Goal: Task Accomplishment & Management: Manage account settings

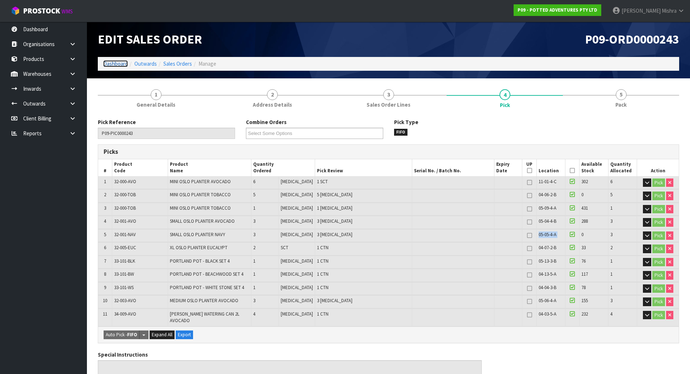
click at [120, 63] on link "Dashboard" at bounding box center [115, 63] width 25 height 7
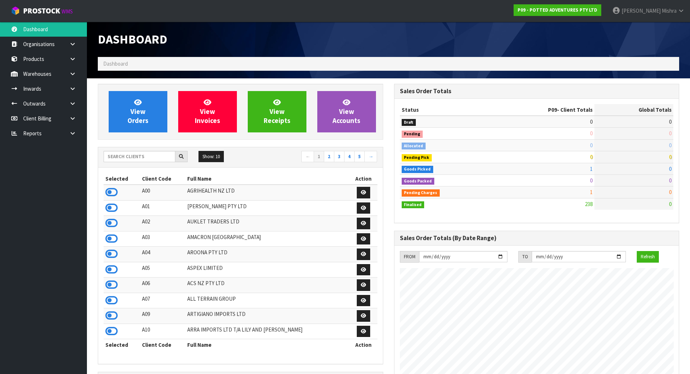
scroll to position [549, 296]
click at [124, 154] on input "text" at bounding box center [140, 156] width 72 height 11
type input "V04"
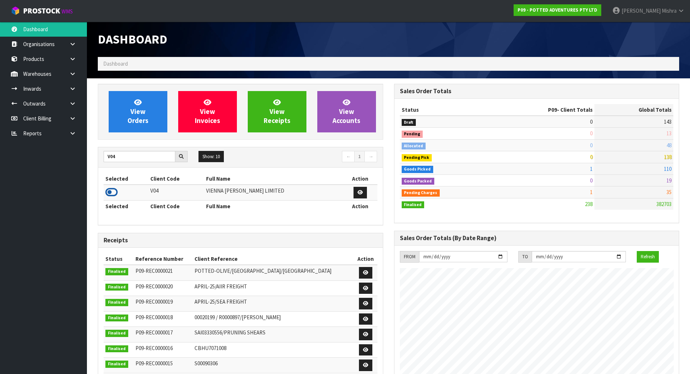
click at [110, 194] on icon at bounding box center [111, 192] width 12 height 11
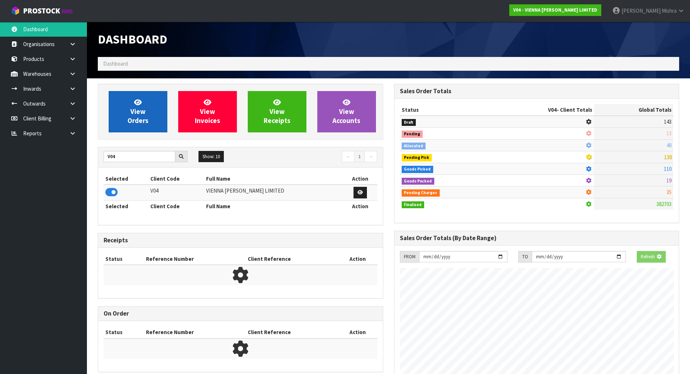
scroll to position [362003, 362158]
click at [141, 114] on span "View Orders" at bounding box center [138, 111] width 21 height 27
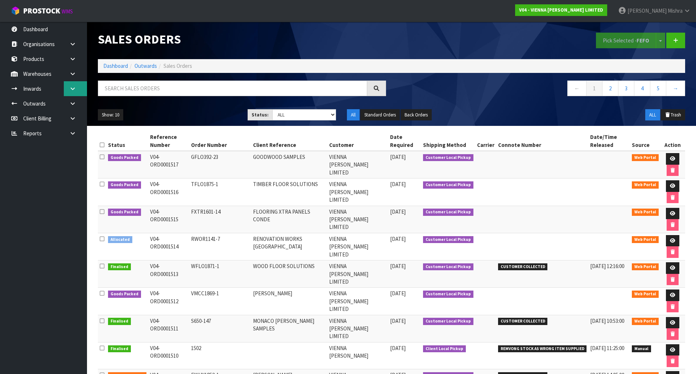
click at [75, 90] on icon at bounding box center [72, 88] width 7 height 5
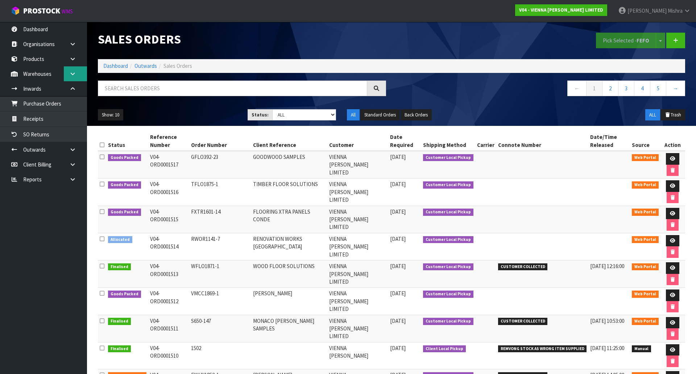
click at [75, 72] on icon at bounding box center [72, 73] width 7 height 5
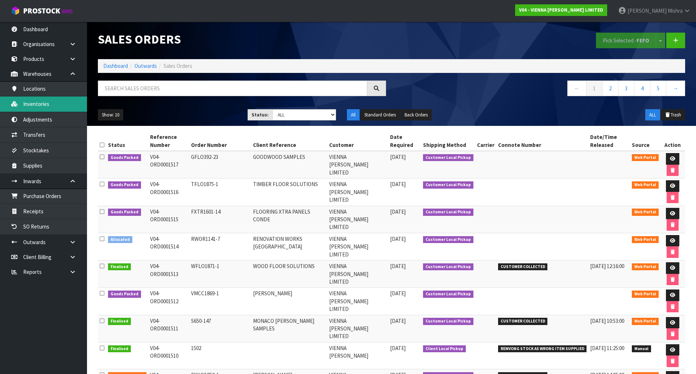
click at [66, 97] on link "Inventories" at bounding box center [43, 103] width 87 height 15
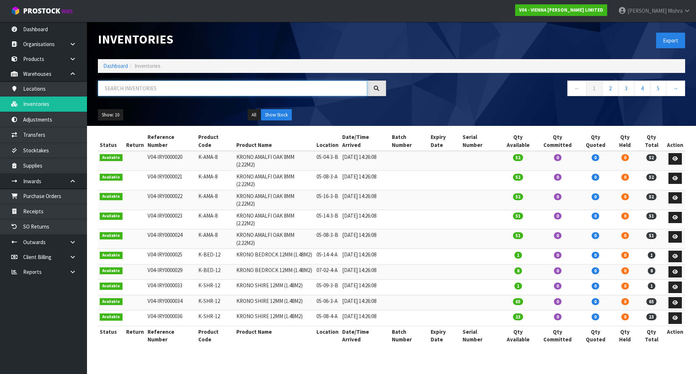
click at [154, 90] on input "text" at bounding box center [232, 88] width 269 height 16
paste input "VW-WS-180-2120-6P"
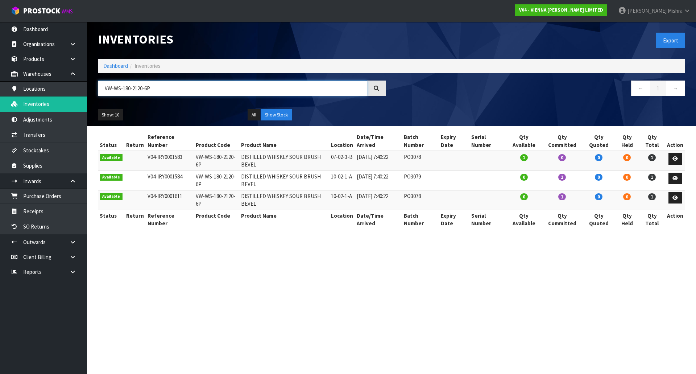
type input "VW-WS-180-2120-6P"
click at [117, 70] on ol "Dashboard Inventories" at bounding box center [391, 65] width 587 height 13
click at [114, 63] on link "Dashboard" at bounding box center [115, 65] width 25 height 7
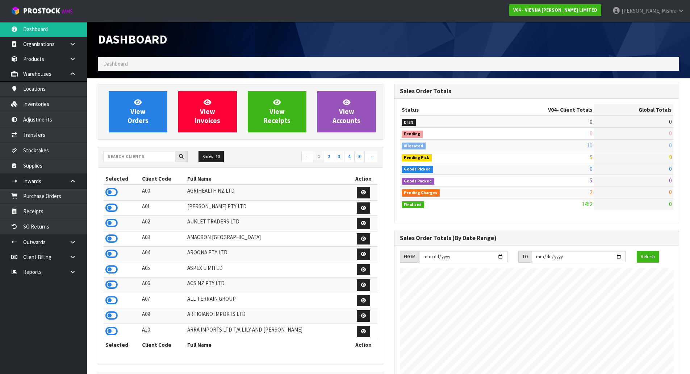
scroll to position [573, 296]
click at [158, 157] on input "text" at bounding box center [140, 156] width 72 height 11
type input "C10"
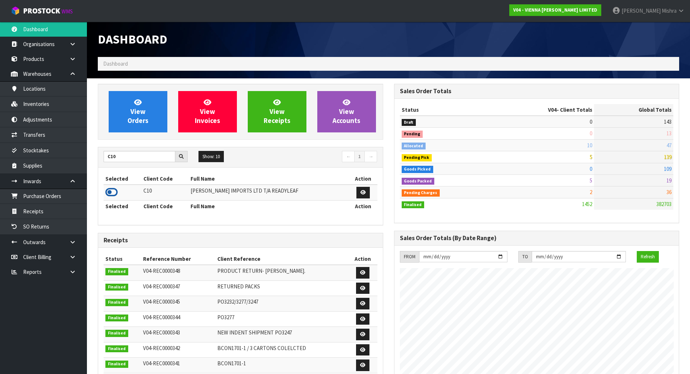
drag, startPoint x: 111, startPoint y: 191, endPoint x: 128, endPoint y: 144, distance: 50.1
click at [112, 191] on icon at bounding box center [111, 192] width 12 height 11
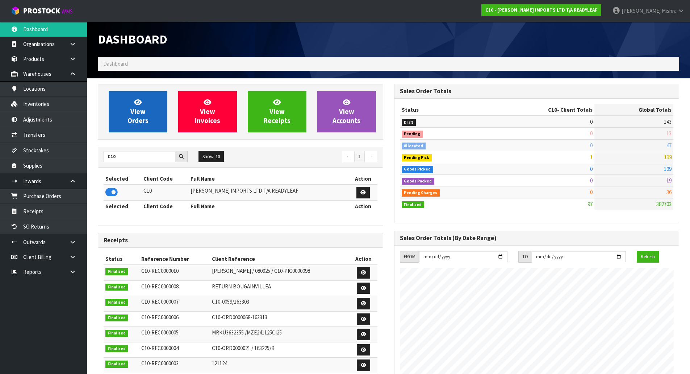
scroll to position [362012, 362158]
click at [125, 132] on link "View Orders" at bounding box center [138, 111] width 59 height 41
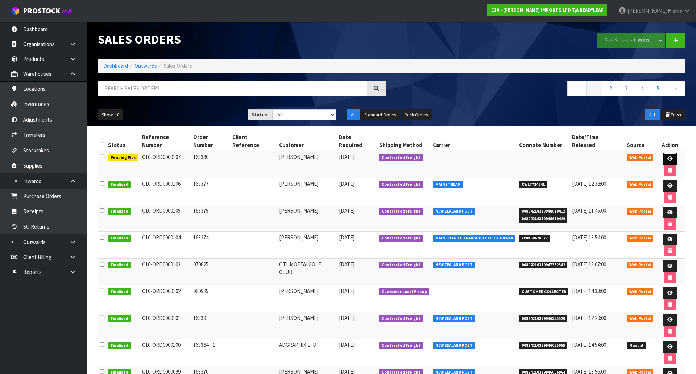
click at [663, 153] on link at bounding box center [669, 159] width 13 height 12
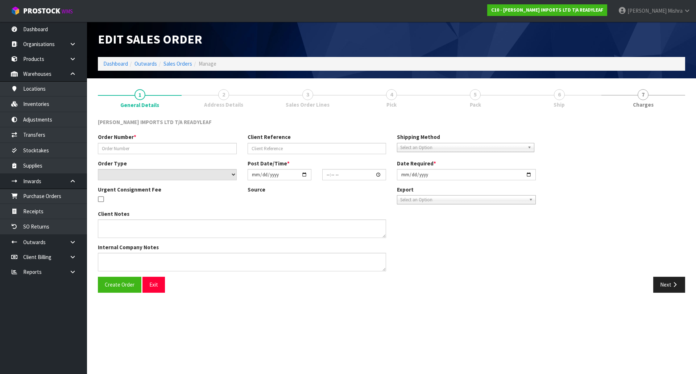
type input "163380"
select select "number:0"
type input "[DATE]"
type input "13:50:00.000"
type input "[DATE]"
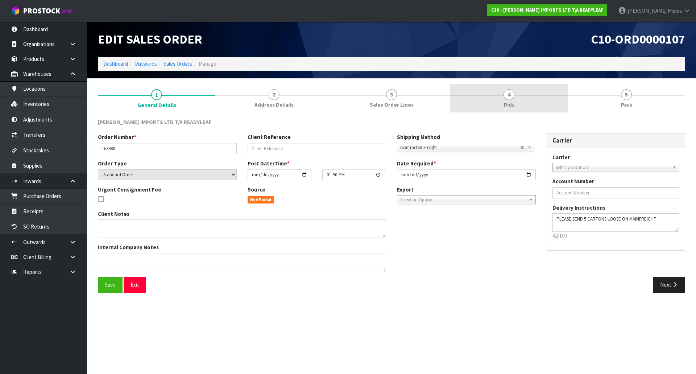
click at [553, 97] on link "4 Pick" at bounding box center [508, 98] width 117 height 29
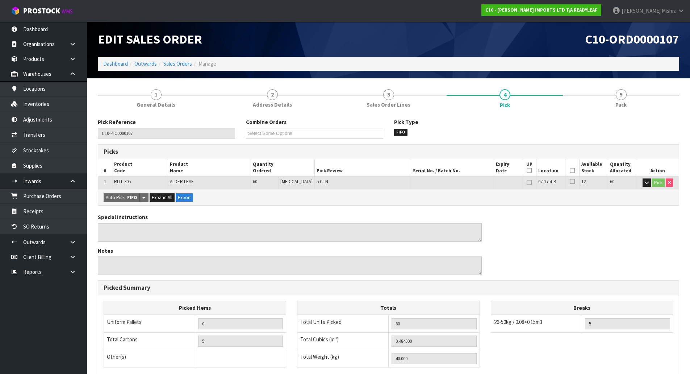
click at [574, 172] on th "Picked" at bounding box center [572, 167] width 14 height 17
click at [571, 171] on icon at bounding box center [572, 170] width 5 height 0
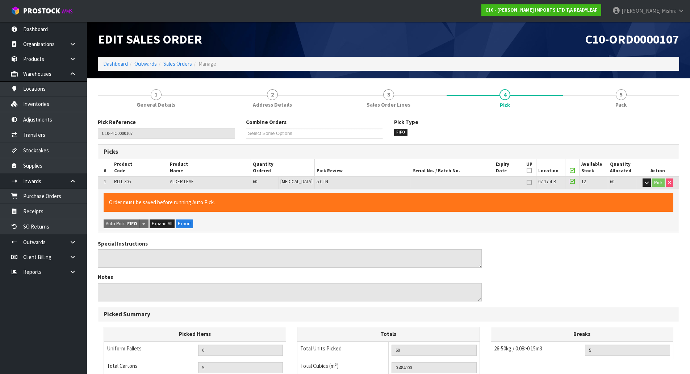
scroll to position [133, 0]
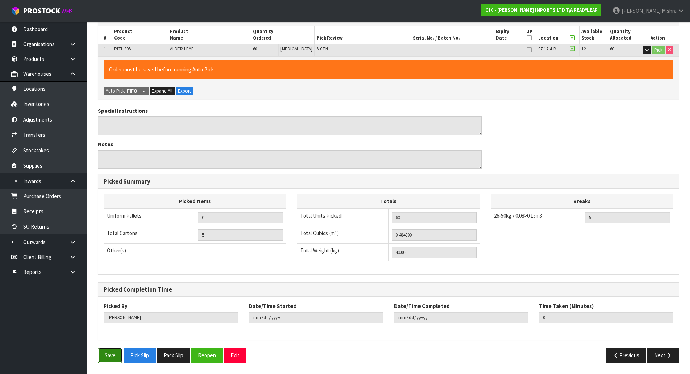
click at [106, 355] on button "Save" at bounding box center [110, 355] width 25 height 16
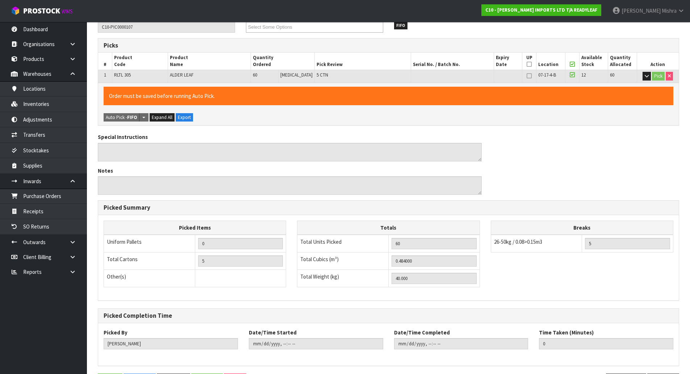
scroll to position [0, 0]
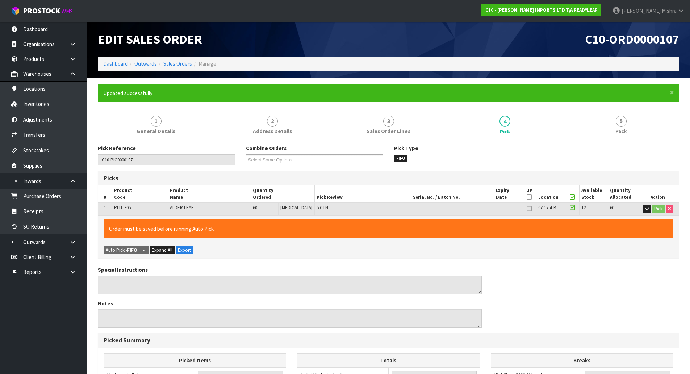
type input "[PERSON_NAME]"
type input "[DATE]T14:25:32"
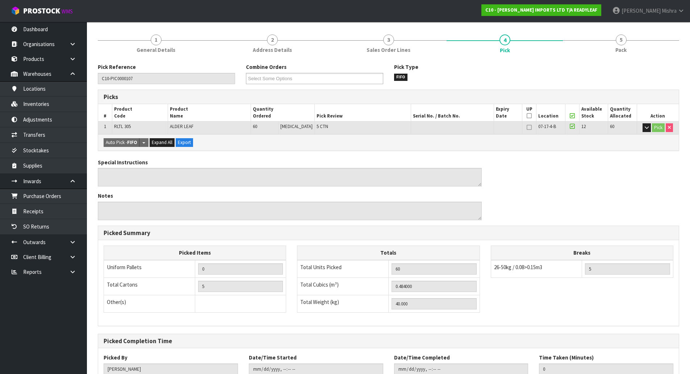
scroll to position [133, 0]
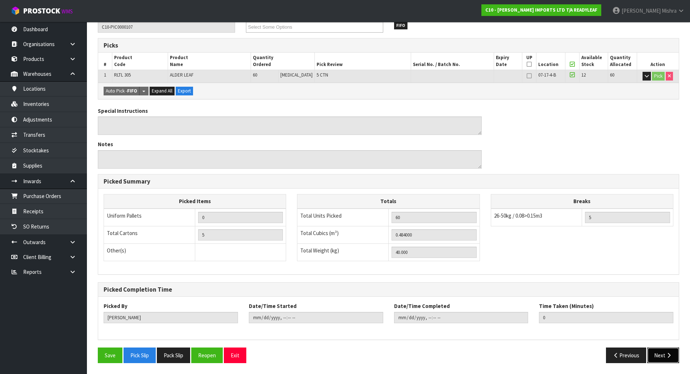
click at [666, 356] on icon "button" at bounding box center [669, 354] width 7 height 5
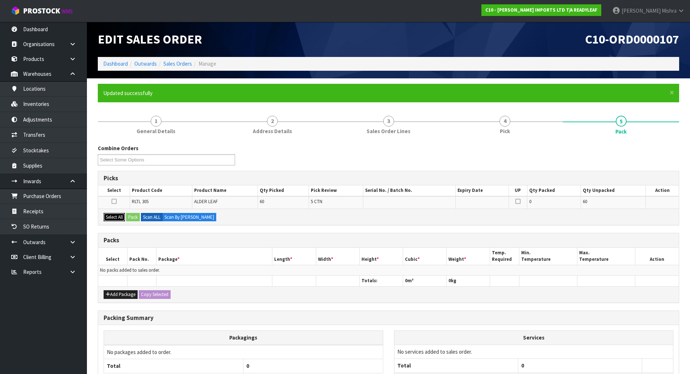
click at [115, 216] on button "Select All" at bounding box center [114, 217] width 21 height 9
click at [137, 219] on button "Pack" at bounding box center [133, 217] width 14 height 9
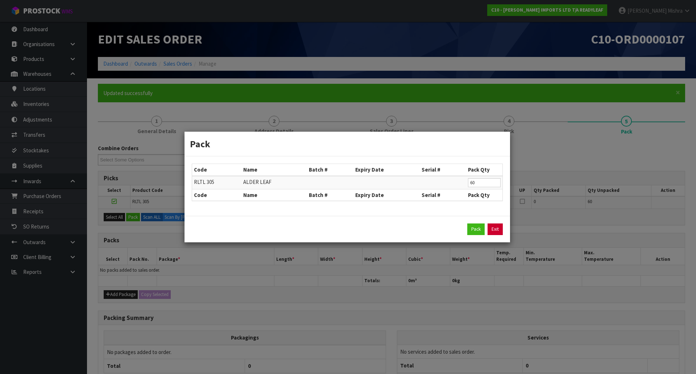
click at [496, 227] on link "Exit" at bounding box center [495, 229] width 15 height 12
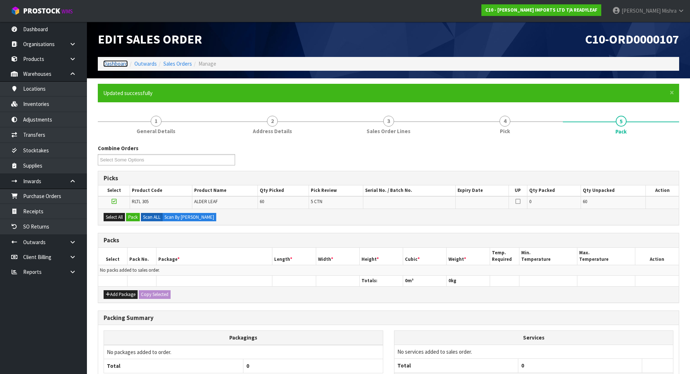
click at [121, 62] on link "Dashboard" at bounding box center [115, 63] width 25 height 7
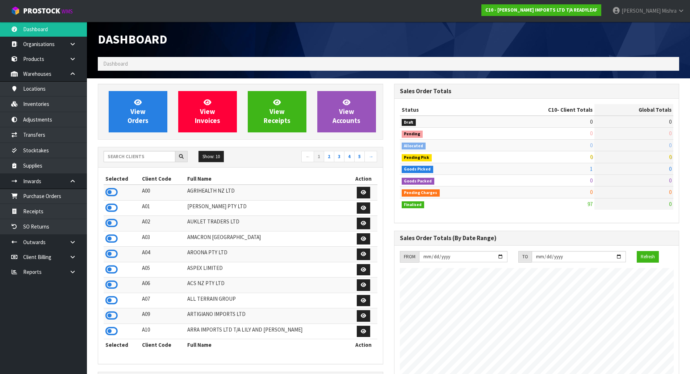
scroll to position [443, 296]
click at [150, 158] on input "text" at bounding box center [140, 156] width 72 height 11
type input "A13"
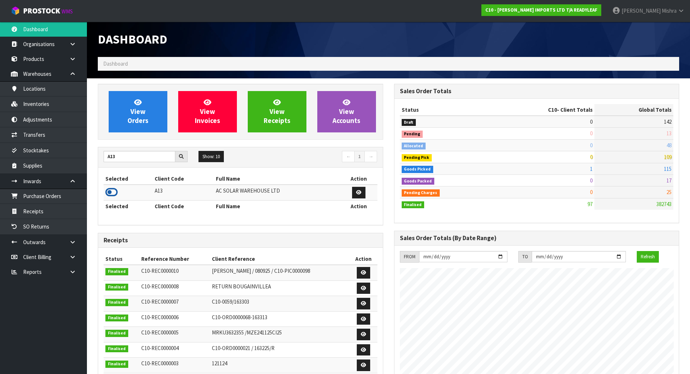
click at [111, 191] on icon at bounding box center [111, 192] width 12 height 11
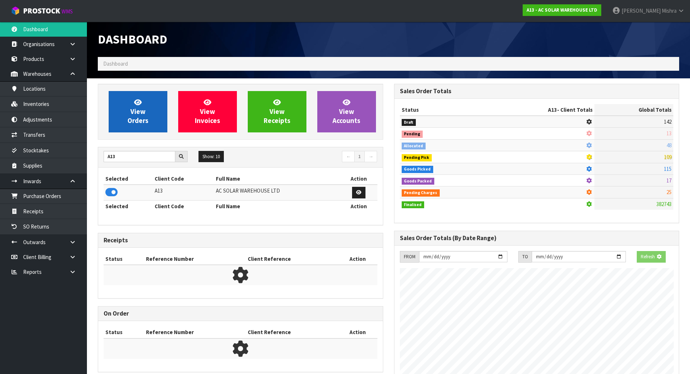
scroll to position [452, 296]
click at [139, 115] on span "View Orders" at bounding box center [138, 111] width 21 height 27
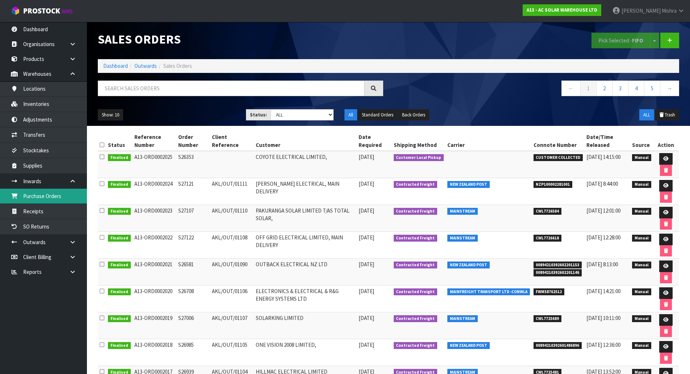
click at [70, 199] on link "Purchase Orders" at bounding box center [43, 195] width 87 height 15
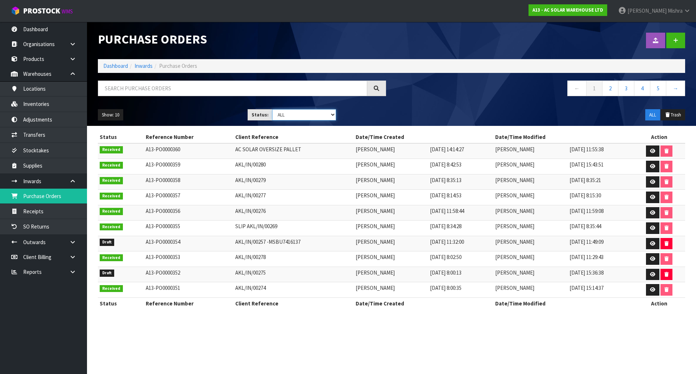
click at [312, 116] on select "Draft Pending Received Cancelled ALL" at bounding box center [304, 114] width 64 height 11
click at [654, 273] on icon at bounding box center [652, 274] width 5 height 5
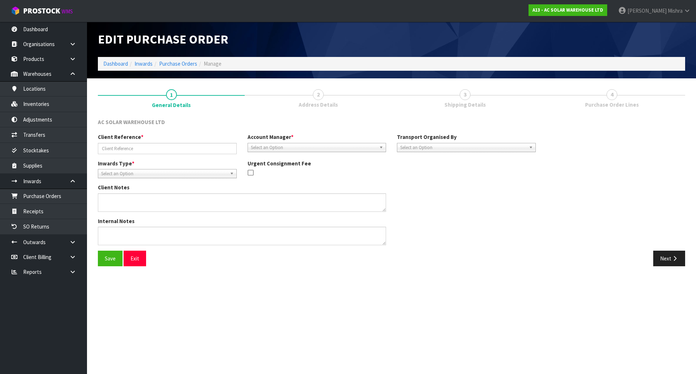
type input "AKL/IN/00275"
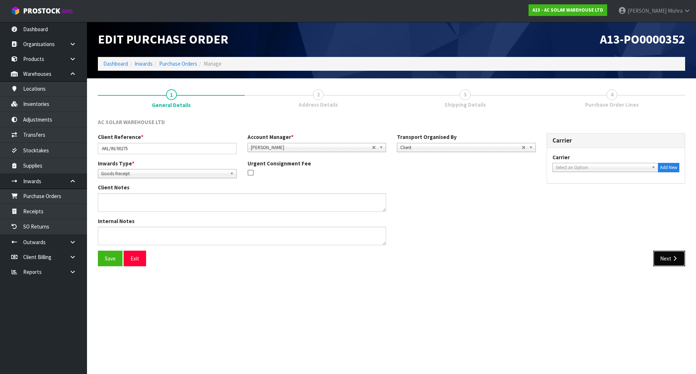
click at [667, 258] on button "Next" at bounding box center [669, 258] width 32 height 16
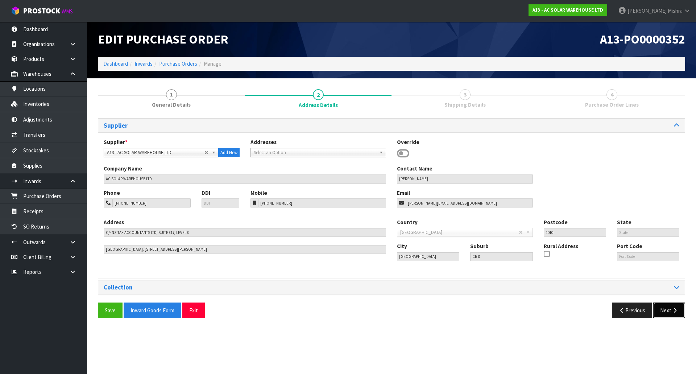
click at [661, 305] on button "Next" at bounding box center [669, 310] width 32 height 16
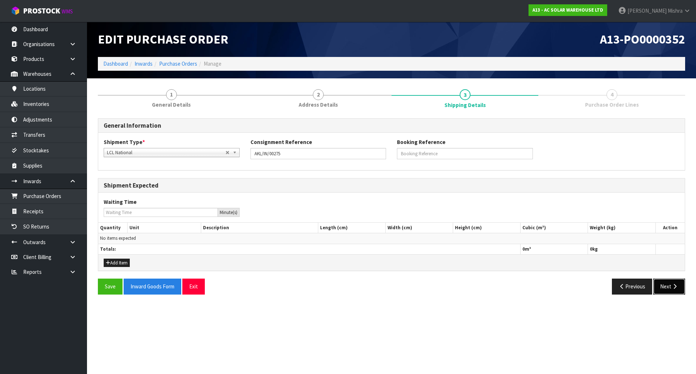
click at [663, 283] on button "Next" at bounding box center [669, 286] width 32 height 16
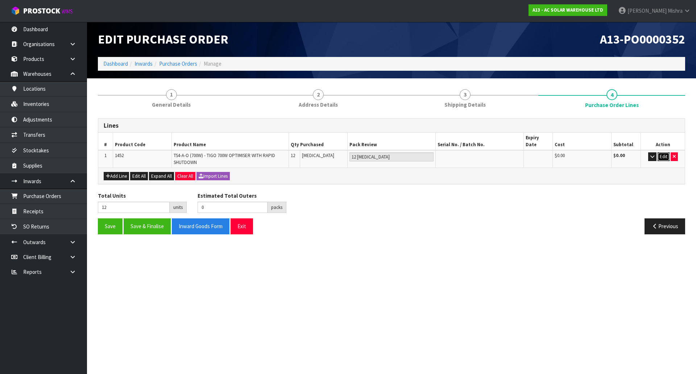
click at [658, 152] on button "Edit" at bounding box center [663, 156] width 12 height 9
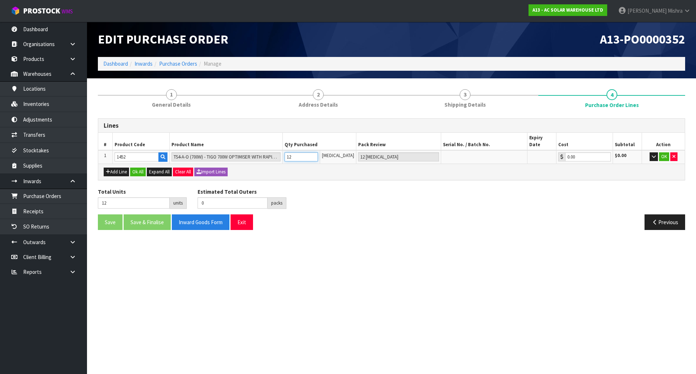
click at [308, 152] on input "12" at bounding box center [301, 156] width 33 height 9
type input "120"
type input "6"
type input "120"
type input "6 CTN"
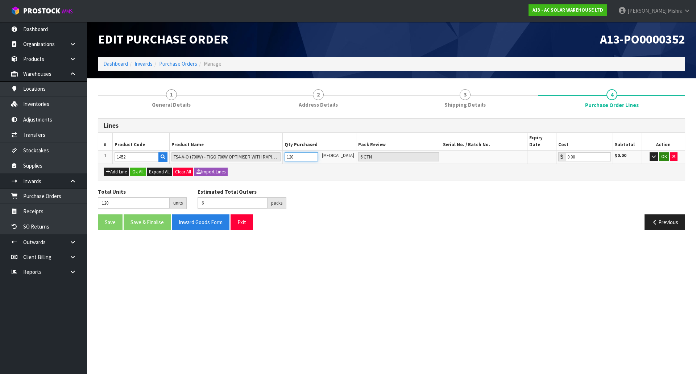
type input "120"
click at [663, 152] on button "OK" at bounding box center [664, 156] width 10 height 9
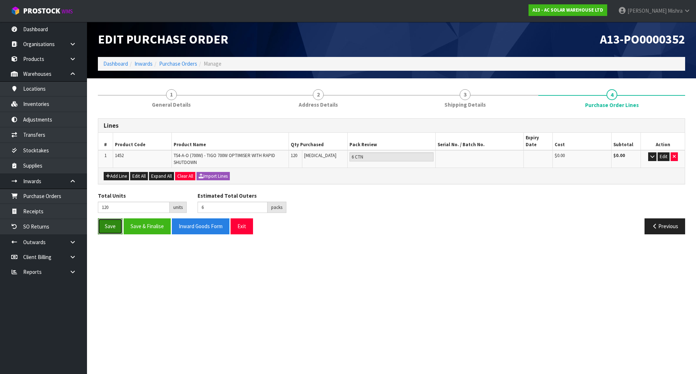
click at [109, 226] on button "Save" at bounding box center [110, 226] width 25 height 16
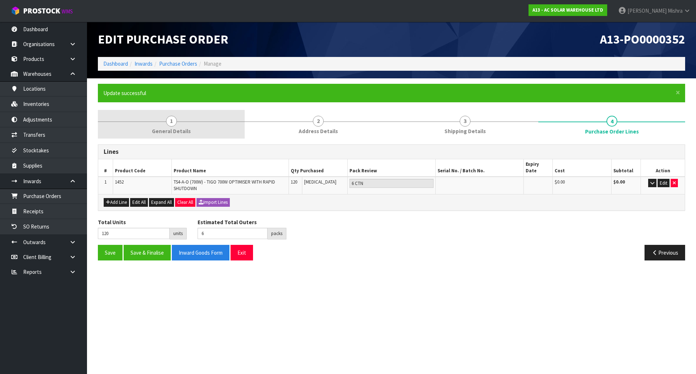
click at [197, 127] on link "1 General Details" at bounding box center [171, 124] width 147 height 29
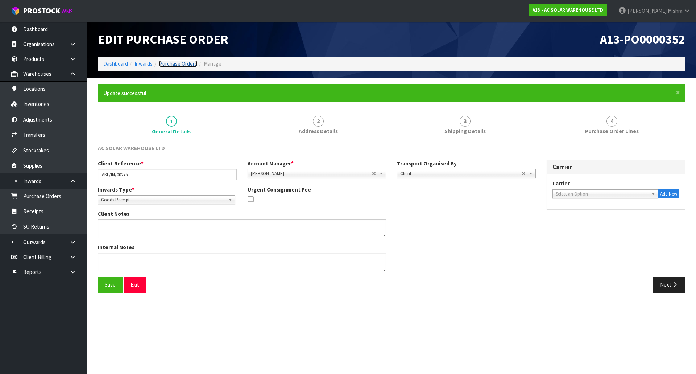
click at [181, 64] on link "Purchase Orders" at bounding box center [178, 63] width 38 height 7
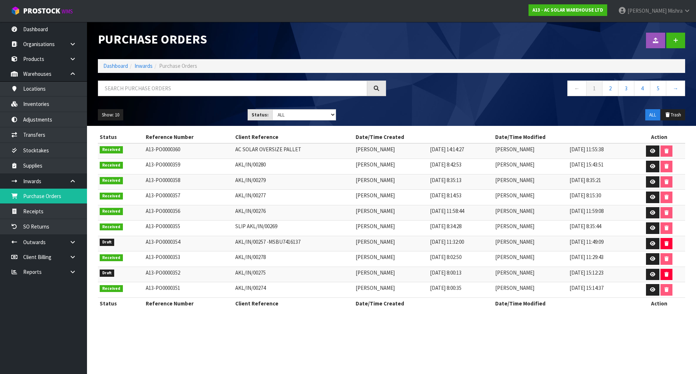
click at [242, 271] on td "AKL/IN/00275" at bounding box center [293, 274] width 121 height 16
copy tr "AKL/IN/00275"
click at [104, 65] on link "Dashboard" at bounding box center [115, 65] width 25 height 7
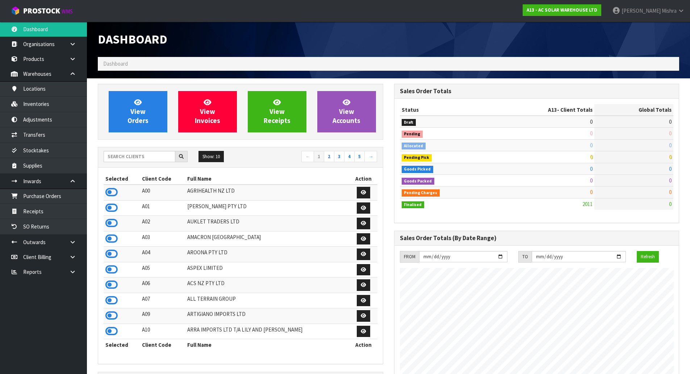
scroll to position [588, 296]
click at [154, 159] on input "text" at bounding box center [140, 156] width 72 height 11
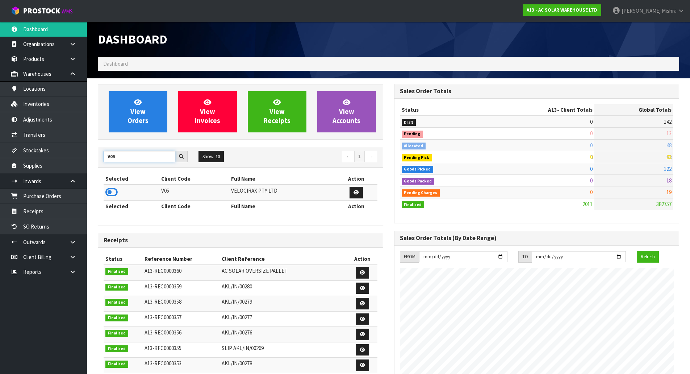
type input "V05"
click at [113, 196] on icon at bounding box center [111, 192] width 12 height 11
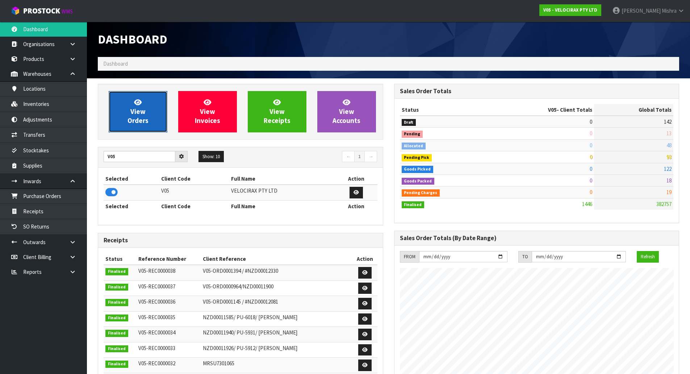
scroll to position [565, 296]
click at [116, 126] on link "View Orders" at bounding box center [138, 111] width 59 height 41
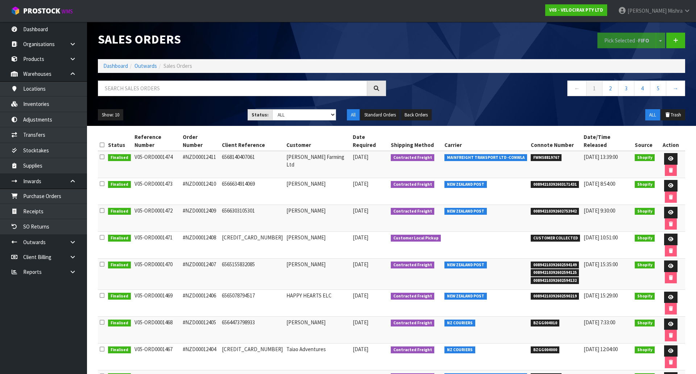
click at [109, 71] on ol "Dashboard Outwards Sales Orders" at bounding box center [391, 65] width 587 height 13
click at [111, 68] on link "Dashboard" at bounding box center [115, 65] width 25 height 7
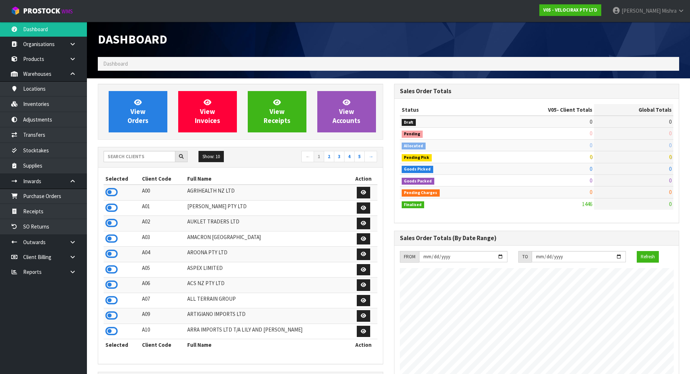
scroll to position [565, 296]
click at [113, 253] on icon at bounding box center [111, 253] width 12 height 11
click at [145, 111] on span "View Orders" at bounding box center [138, 111] width 21 height 27
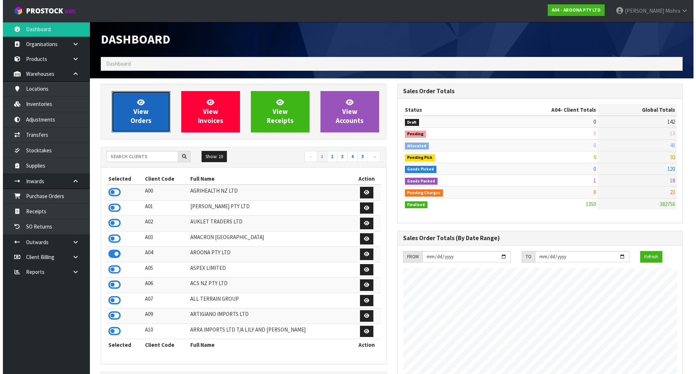
scroll to position [362012, 362158]
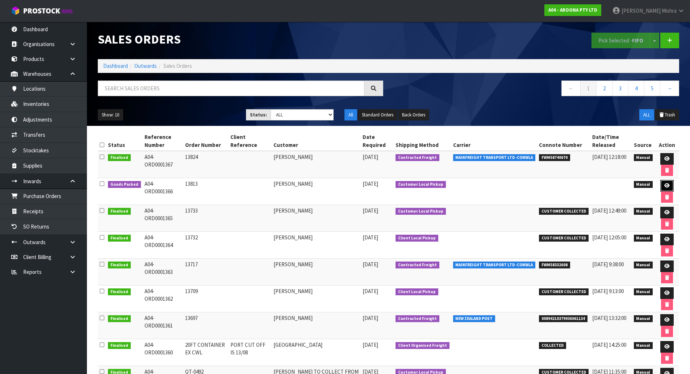
click at [664, 183] on link at bounding box center [667, 186] width 13 height 12
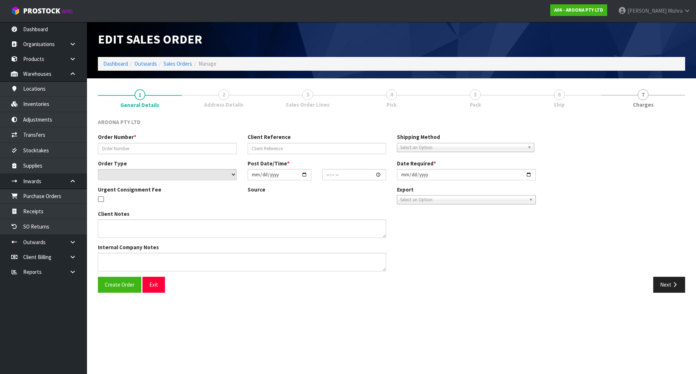
type input "13813"
select select "number:0"
type input "[DATE]"
type input "12:01:00.000"
type input "[DATE]"
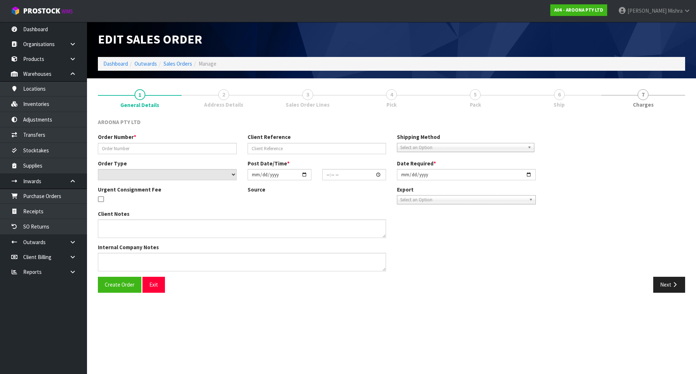
type textarea "HI - THIS CUSTOMER (ORDER #13813) ADVISES HE WILL PICK UP [DATE] 26TH, SOME TIM…"
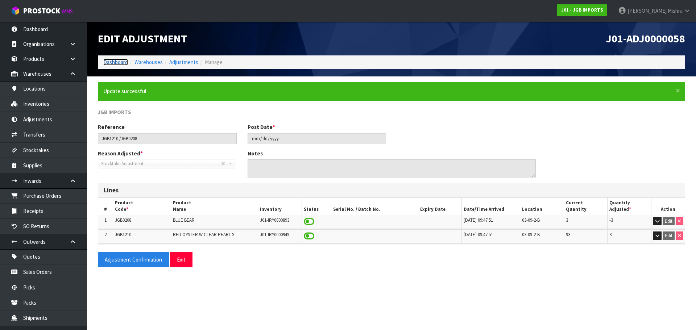
click at [119, 60] on link "Dashboard" at bounding box center [115, 62] width 25 height 7
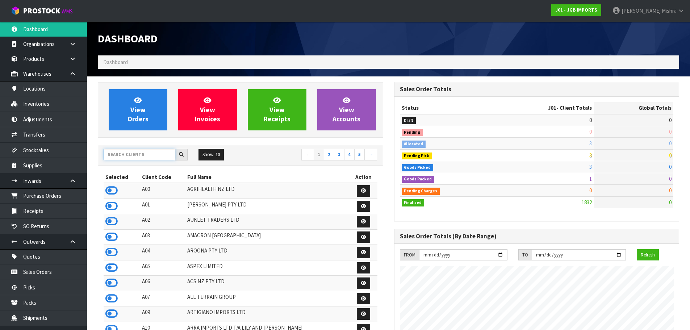
click at [128, 142] on input "text" at bounding box center [140, 154] width 72 height 11
type input "P09"
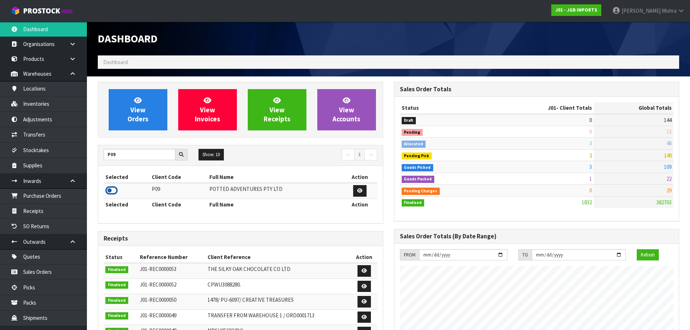
click at [113, 142] on icon at bounding box center [111, 190] width 12 height 11
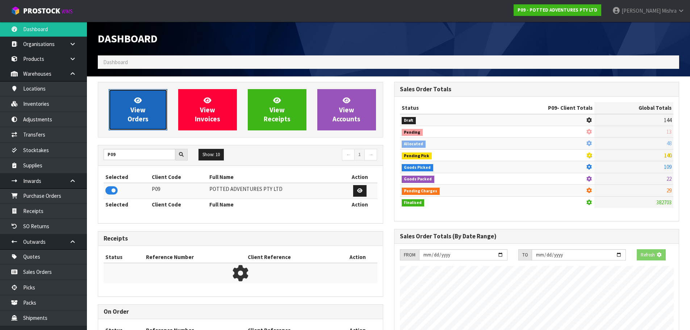
click at [145, 101] on link "View Orders" at bounding box center [138, 109] width 59 height 41
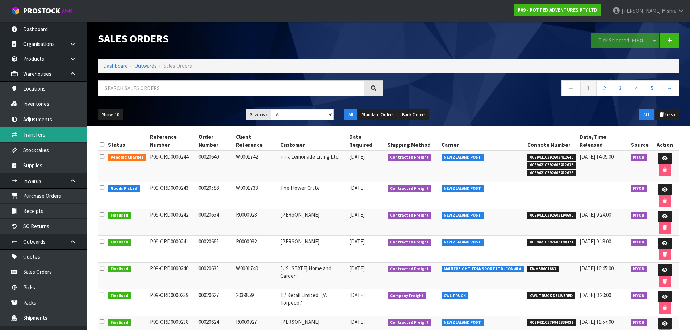
click at [52, 139] on link "Transfers" at bounding box center [43, 134] width 87 height 15
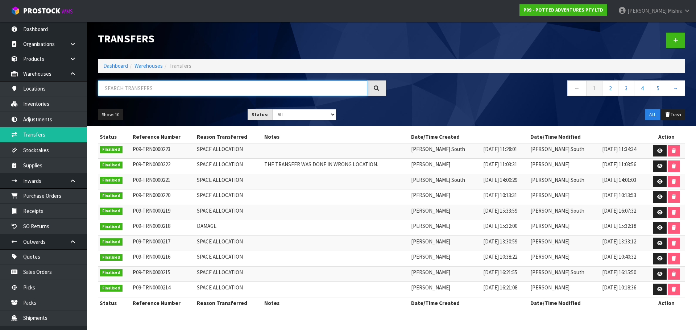
click at [219, 94] on input "text" at bounding box center [232, 88] width 269 height 16
click at [341, 41] on link at bounding box center [675, 41] width 19 height 16
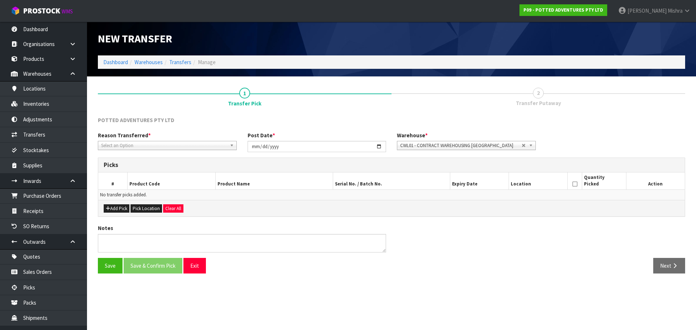
click at [165, 142] on span "Select an Option" at bounding box center [164, 145] width 126 height 9
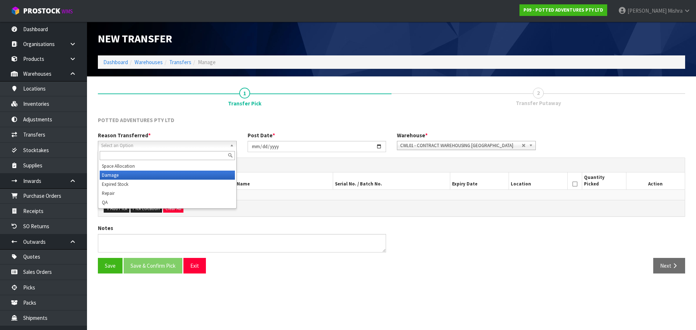
click at [155, 142] on li "Damage" at bounding box center [167, 175] width 135 height 9
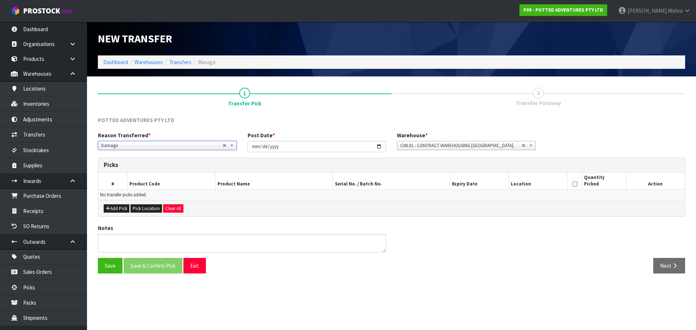
click at [341, 142] on span "CWL01 - CONTRACT WAREHOUSING ALLENS ROAD" at bounding box center [460, 145] width 121 height 9
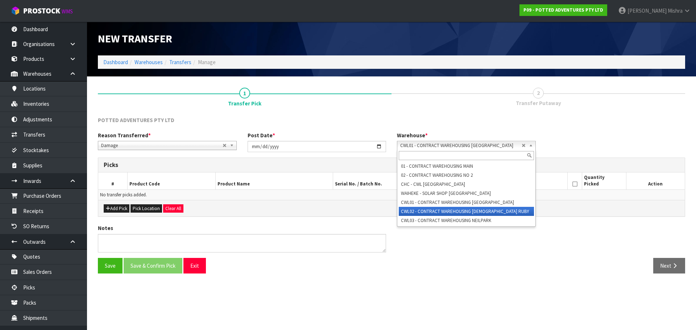
click at [341, 142] on li "CWL02 - CONTRACT WAREHOUSING LADY RUBY" at bounding box center [466, 211] width 135 height 9
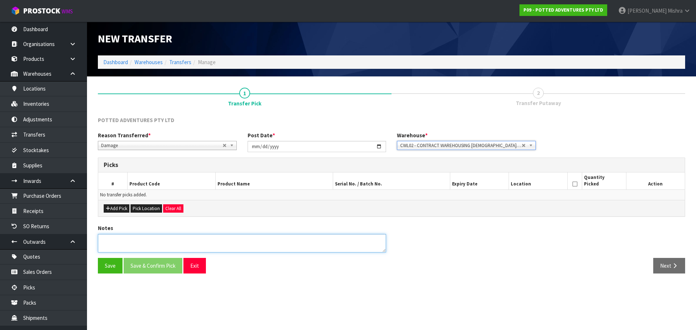
click at [115, 142] on textarea at bounding box center [242, 243] width 288 height 18
paste textarea "32-001-NAV"
click at [154, 142] on textarea at bounding box center [242, 243] width 288 height 18
click at [150, 142] on textarea at bounding box center [242, 243] width 288 height 18
type textarea "32-001-NAV-DAMAGED WHILE PACKING"
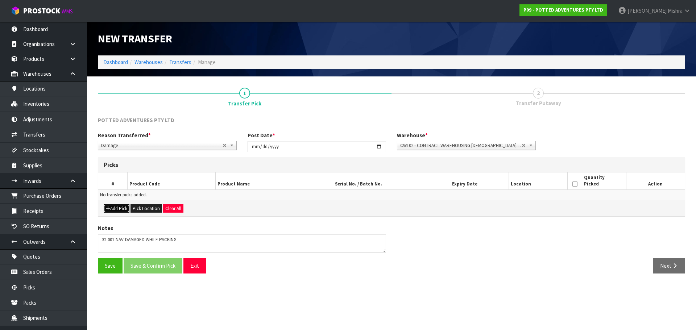
click at [112, 142] on button "Add Pick" at bounding box center [117, 208] width 26 height 9
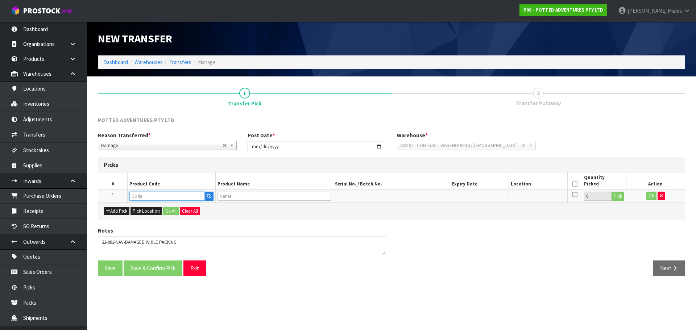
click at [161, 142] on input "text" at bounding box center [166, 196] width 75 height 9
paste input "32-001-NAV"
type input "32-001-NAV"
type input "SMALL OSLO PLANTER NAVY"
type input "32-001-NAV"
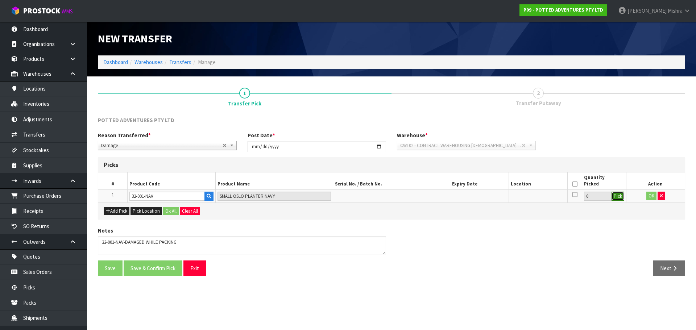
click at [341, 142] on button "Pick" at bounding box center [617, 196] width 13 height 9
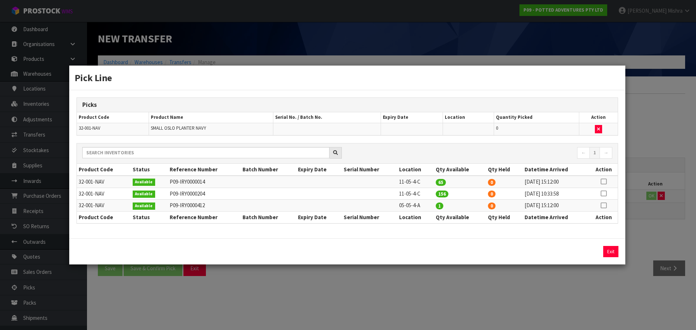
click at [341, 142] on icon at bounding box center [604, 206] width 6 height 0
click at [341, 142] on button "Assign Pick" at bounding box center [586, 251] width 30 height 11
type input "1"
click at [341, 142] on button "Exit" at bounding box center [610, 251] width 15 height 11
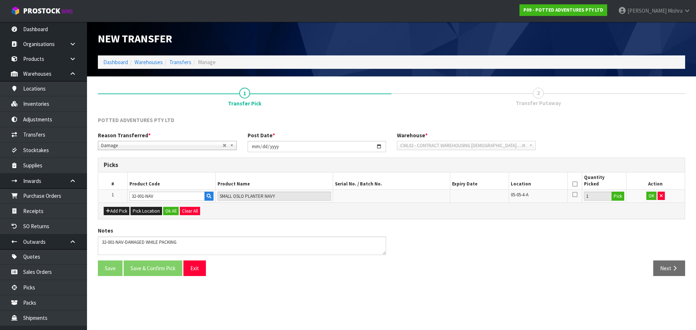
click at [341, 142] on icon at bounding box center [574, 184] width 5 height 0
click at [170, 142] on button "Ok All" at bounding box center [171, 211] width 16 height 9
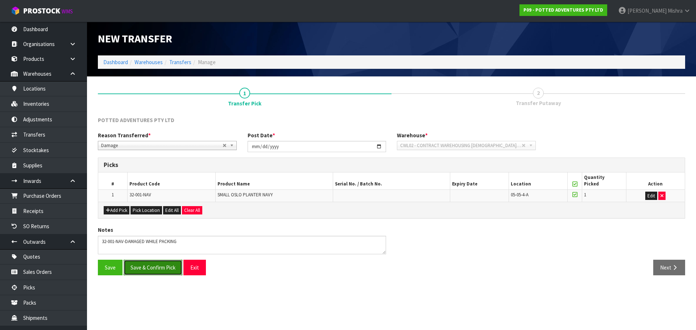
click at [139, 142] on button "Save & Confirm Pick" at bounding box center [153, 268] width 59 height 16
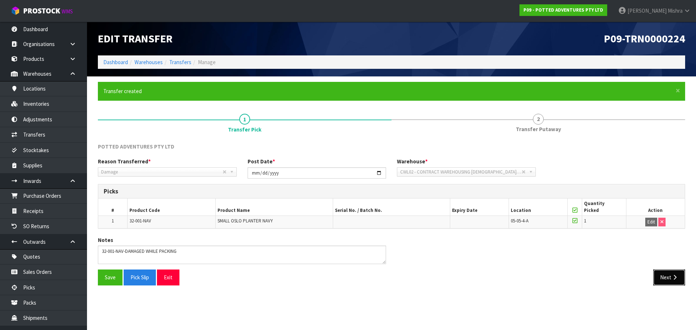
click at [341, 142] on button "Next" at bounding box center [669, 278] width 32 height 16
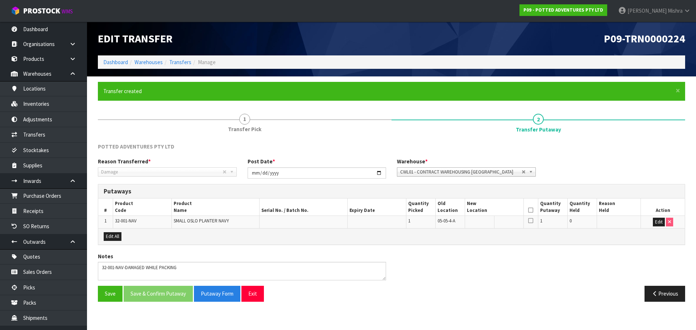
click at [341, 142] on span "CWL01 - CONTRACT WAREHOUSING ALLENS ROAD" at bounding box center [460, 172] width 121 height 9
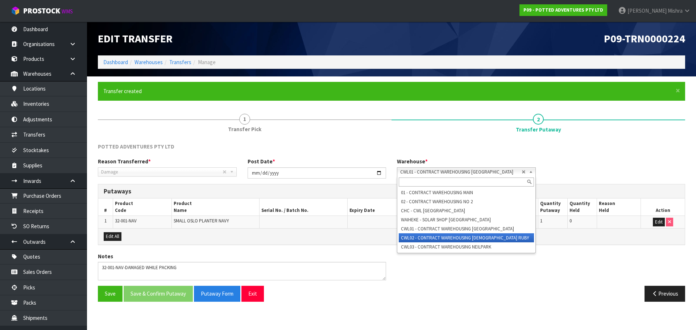
click at [341, 142] on li "CWL02 - CONTRACT WAREHOUSING LADY RUBY" at bounding box center [466, 237] width 135 height 9
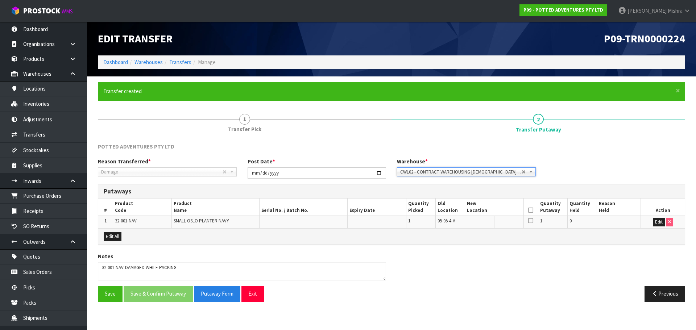
click at [341, 142] on icon at bounding box center [530, 210] width 5 height 0
click at [341, 142] on button "Edit" at bounding box center [659, 222] width 12 height 9
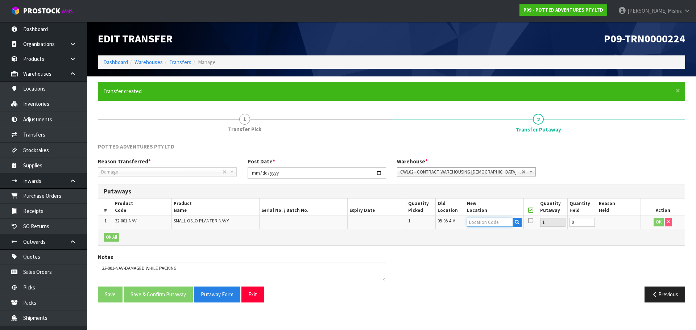
click at [341, 142] on input "text" at bounding box center [490, 222] width 46 height 9
type input "01-17-2"
click at [341, 142] on link "01-17-2 -A" at bounding box center [492, 235] width 57 height 10
type input "01-17-2-A"
drag, startPoint x: 578, startPoint y: 223, endPoint x: 561, endPoint y: 223, distance: 17.0
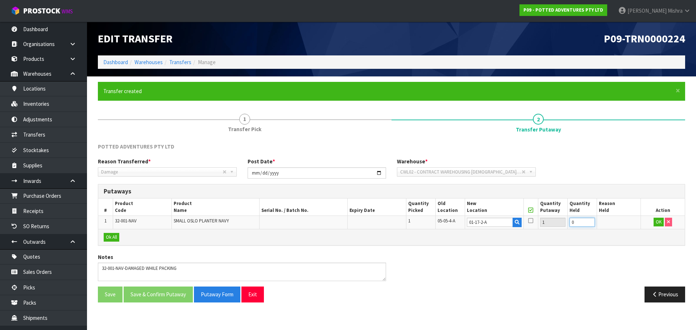
click at [341, 142] on tr "1 32-001-NAV SMALL OSLO PLANTER NAVY 1 05-05-4-A 01-17-2-A 1 0 OK" at bounding box center [391, 222] width 586 height 13
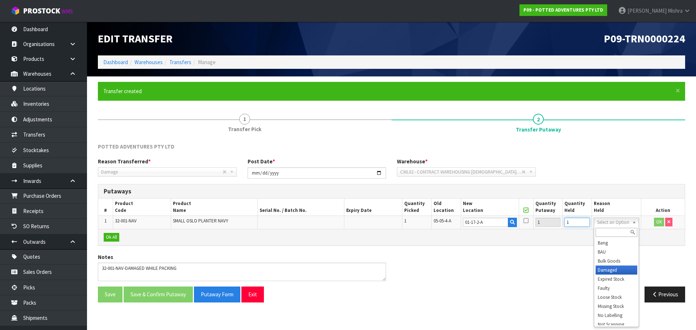
type input "1"
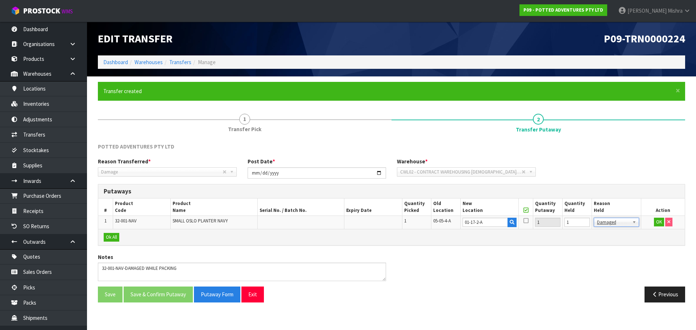
click at [341, 142] on icon at bounding box center [525, 221] width 5 height 6
click at [0, 0] on input "checkbox" at bounding box center [0, 0] width 0 height 0
click at [341, 142] on th at bounding box center [526, 207] width 14 height 17
click at [341, 142] on button "OK" at bounding box center [659, 222] width 10 height 9
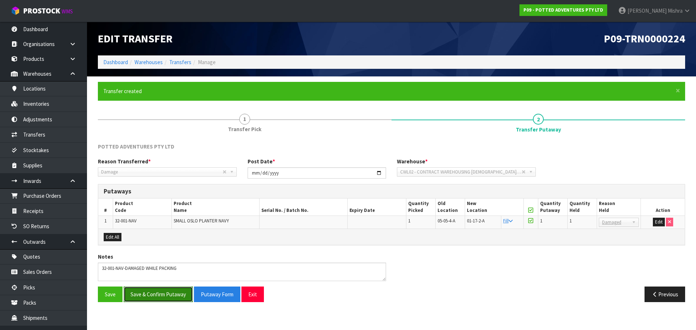
click at [174, 142] on button "Save & Confirm Putaway" at bounding box center [158, 295] width 69 height 16
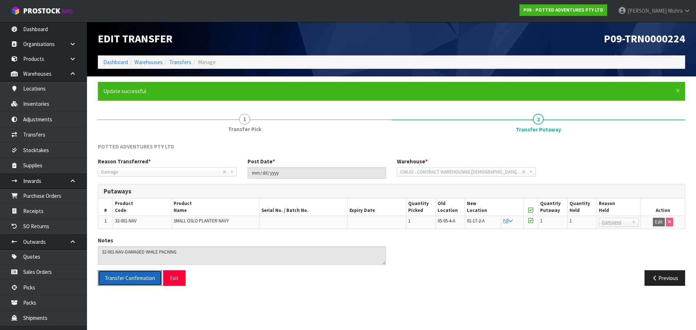
click at [139, 142] on span "Transfer Confirmation" at bounding box center [130, 278] width 50 height 7
click at [112, 58] on li "Dashboard" at bounding box center [115, 62] width 25 height 8
click at [125, 64] on link "Dashboard" at bounding box center [115, 62] width 25 height 7
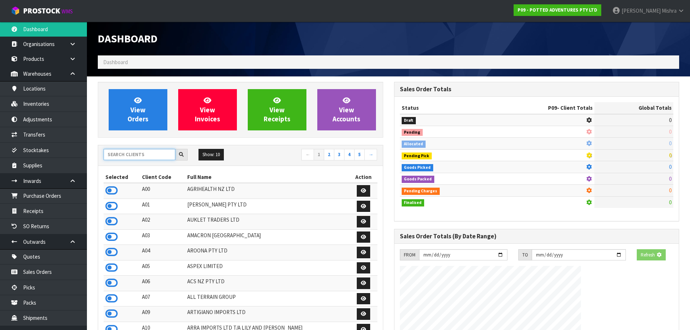
click at [125, 142] on input "text" at bounding box center [140, 154] width 72 height 11
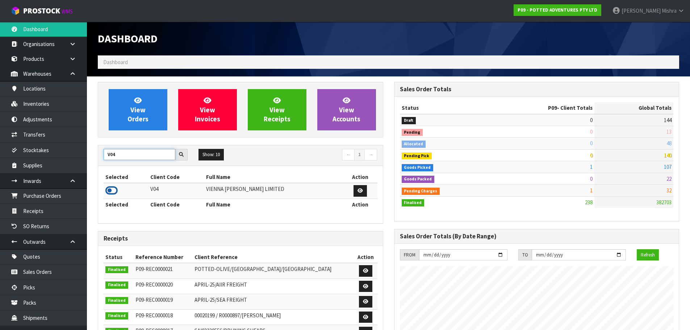
type input "V04"
drag, startPoint x: 110, startPoint y: 194, endPoint x: 111, endPoint y: 188, distance: 6.7
click at [110, 142] on icon at bounding box center [111, 190] width 12 height 11
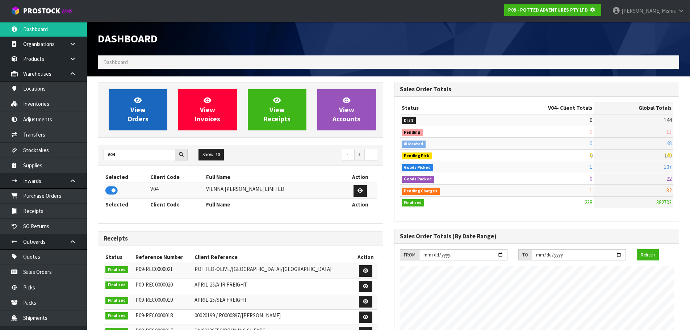
scroll to position [362003, 362158]
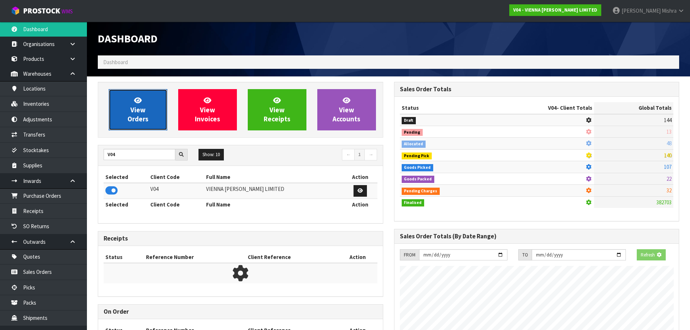
click at [137, 112] on span "View Orders" at bounding box center [138, 109] width 21 height 27
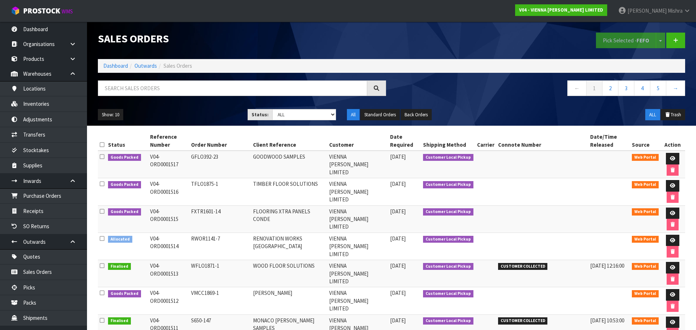
click at [308, 103] on div "← 1 2 3 4 5 →" at bounding box center [391, 91] width 598 height 23
click at [308, 117] on select "Draft Pending Allocated Pending Pick Goods Picked Goods Packed Pending Charges …" at bounding box center [304, 114] width 64 height 11
select select "string:3"
click at [272, 109] on select "Draft Pending Allocated Pending Pick Goods Picked Goods Packed Pending Charges …" at bounding box center [304, 114] width 64 height 11
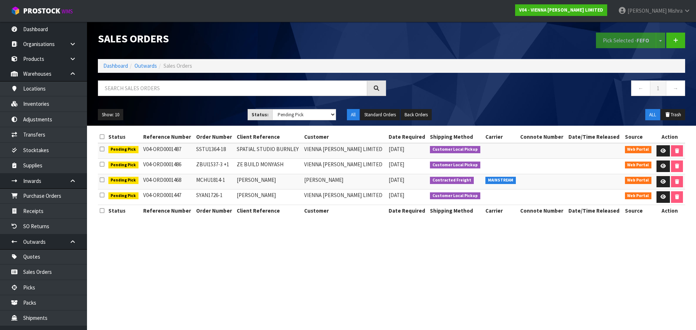
click at [232, 142] on td "ZBUI1537-3 +1" at bounding box center [214, 167] width 41 height 16
click at [224, 142] on td "SYAN1726-1" at bounding box center [214, 198] width 41 height 16
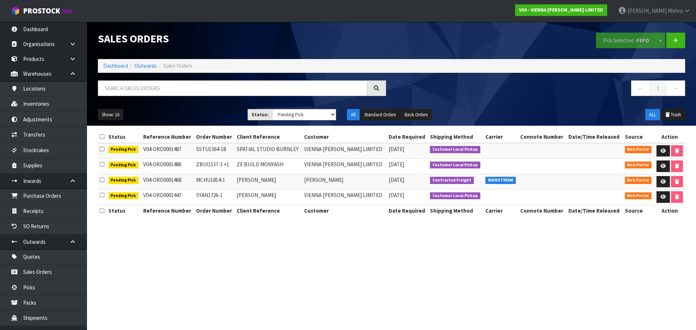
click at [224, 142] on td "SYAN1726-1" at bounding box center [214, 198] width 41 height 16
click at [233, 142] on td "MCHU1814-1" at bounding box center [214, 182] width 41 height 16
click at [241, 142] on td "SPATIAL STUDIO BURNLEY" at bounding box center [268, 151] width 67 height 16
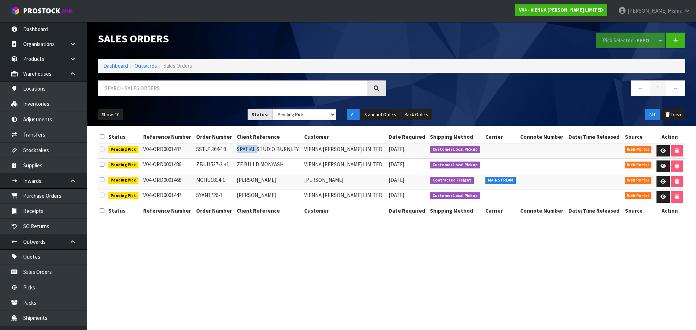
click at [241, 142] on td "SPATIAL STUDIO BURNLEY" at bounding box center [268, 151] width 67 height 16
click at [114, 65] on link "Dashboard" at bounding box center [115, 65] width 25 height 7
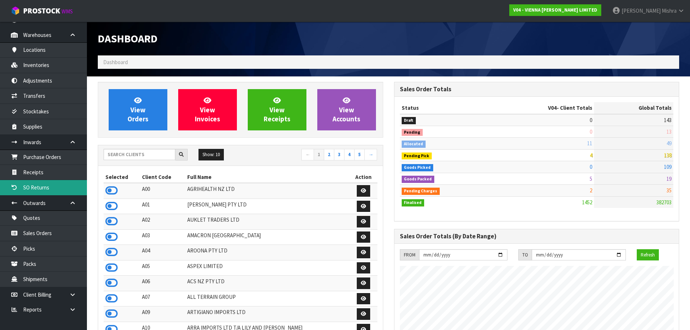
scroll to position [40, 0]
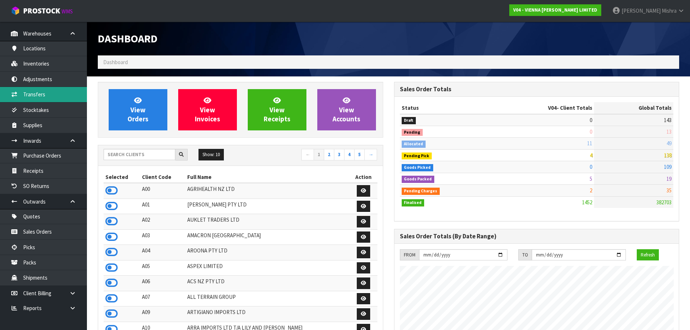
click at [45, 90] on link "Transfers" at bounding box center [43, 94] width 87 height 15
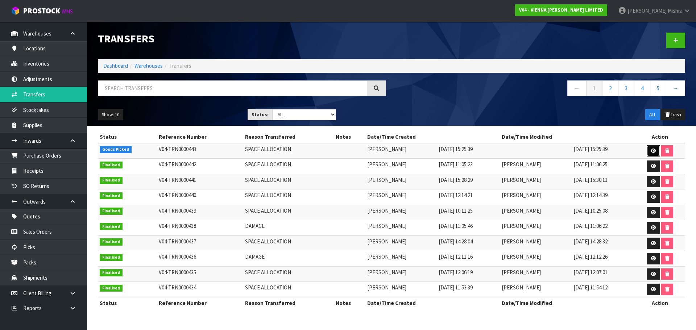
click at [341, 142] on link at bounding box center [653, 151] width 13 height 12
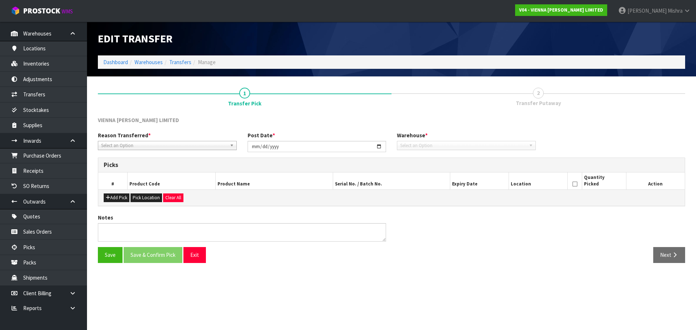
type input "[DATE]"
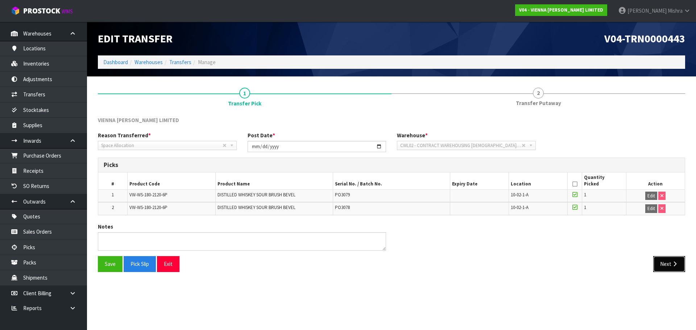
click at [341, 142] on icon "button" at bounding box center [674, 263] width 7 height 5
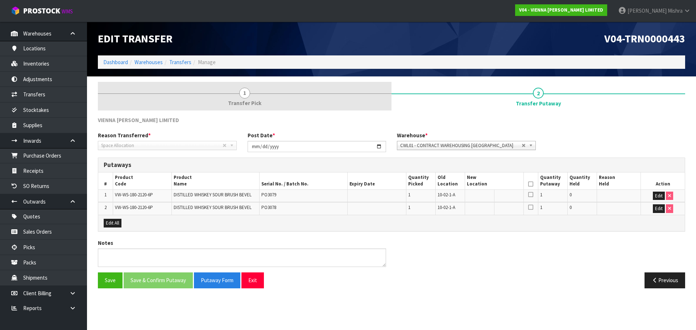
click at [247, 93] on span "1" at bounding box center [244, 93] width 11 height 11
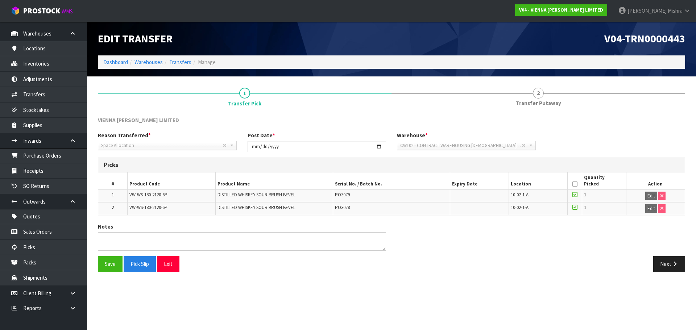
click at [144, 142] on span "VW-WS-180-2120-6P" at bounding box center [148, 195] width 38 height 6
copy tr "VW-WS-180-2120-6P"
click at [163, 142] on span "VW-WS-180-2120-6P" at bounding box center [148, 207] width 38 height 6
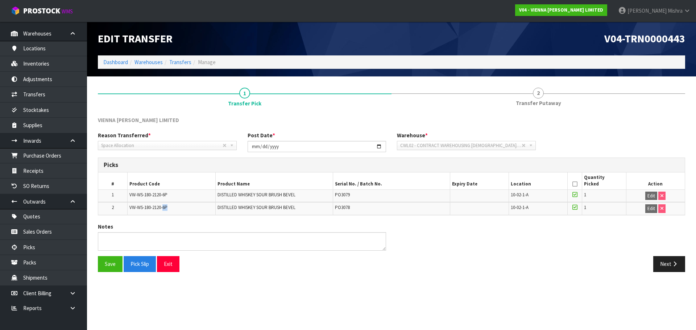
click at [163, 142] on span "VW-WS-180-2120-6P" at bounding box center [148, 207] width 38 height 6
click at [341, 142] on section "Edit Transfer V04-TRN0000443 Dashboard Warehouses Transfers Manage 1 Transfer P…" at bounding box center [348, 165] width 696 height 330
click at [123, 63] on link "Dashboard" at bounding box center [115, 62] width 25 height 7
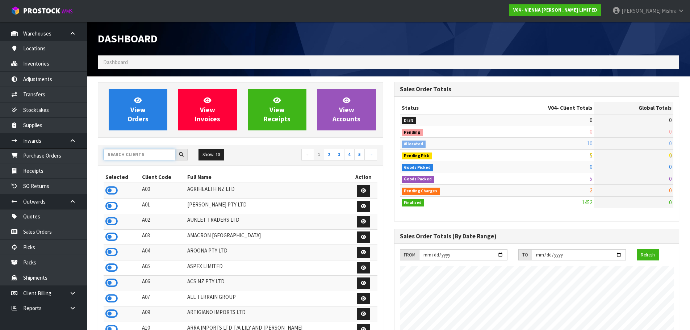
scroll to position [573, 296]
click at [144, 142] on input "text" at bounding box center [140, 154] width 72 height 11
type input "J01"
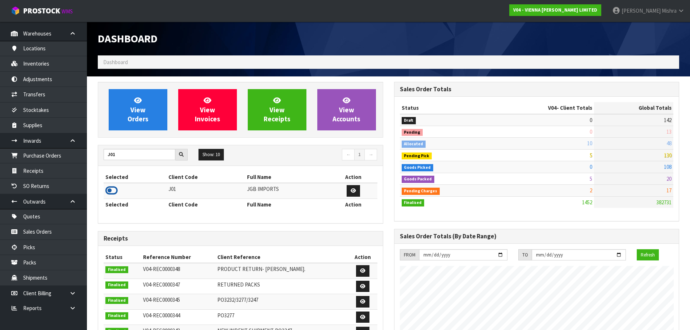
click at [107, 142] on icon at bounding box center [111, 190] width 12 height 11
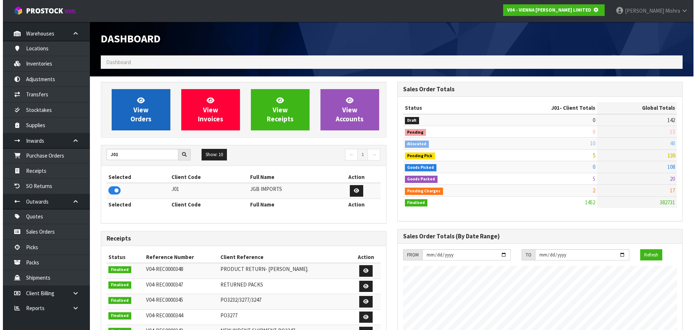
scroll to position [362003, 362158]
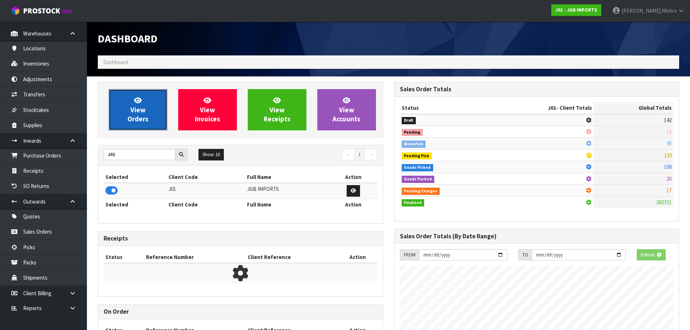
click at [141, 91] on link "View Orders" at bounding box center [138, 109] width 59 height 41
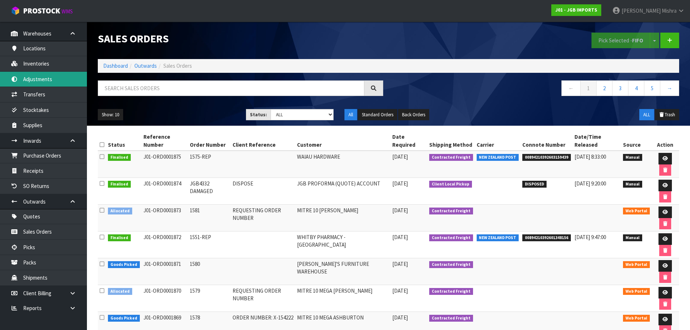
click at [51, 79] on link "Adjustments" at bounding box center [43, 79] width 87 height 15
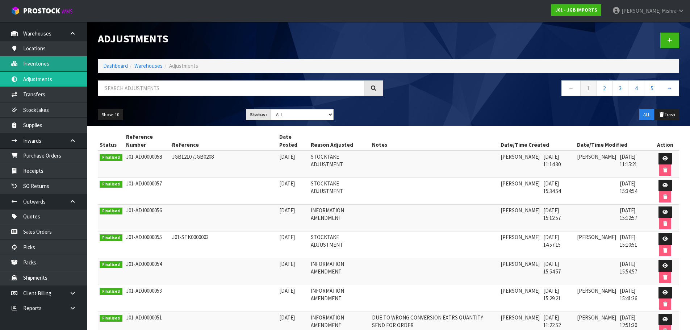
click at [50, 58] on link "Inventories" at bounding box center [43, 63] width 87 height 15
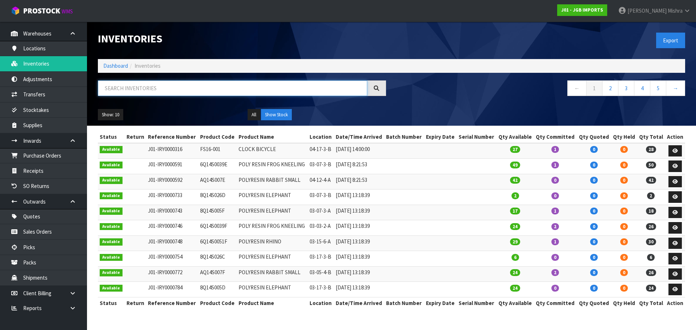
click at [203, 85] on input "text" at bounding box center [232, 88] width 269 height 16
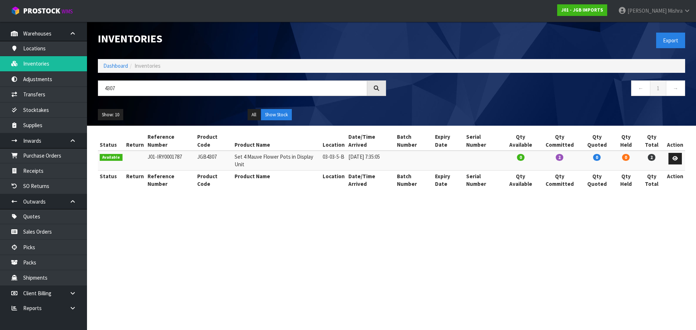
scroll to position [40, 0]
type input "4346"
click at [125, 66] on link "Dashboard" at bounding box center [115, 65] width 25 height 7
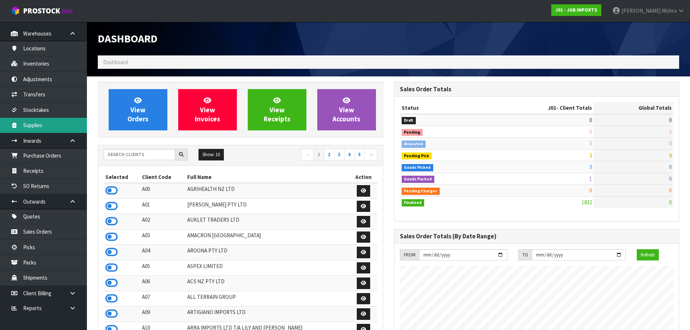
scroll to position [549, 296]
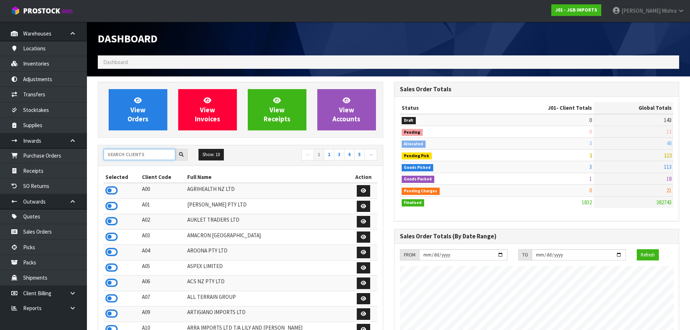
click at [128, 142] on input "text" at bounding box center [140, 154] width 72 height 11
type input "V04"
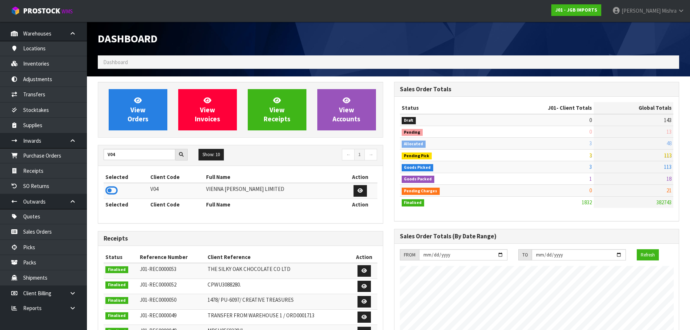
click at [118, 142] on td at bounding box center [126, 191] width 45 height 16
click at [111, 142] on icon at bounding box center [111, 190] width 12 height 11
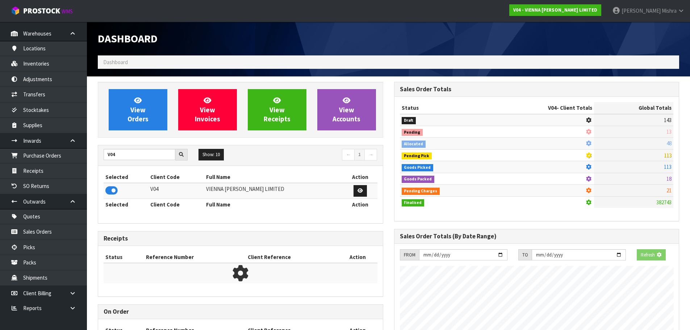
scroll to position [452, 296]
click at [145, 113] on link "View Orders" at bounding box center [138, 109] width 59 height 41
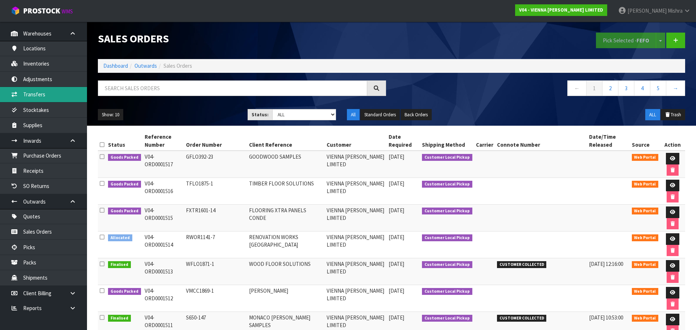
click at [34, 90] on link "Transfers" at bounding box center [43, 94] width 87 height 15
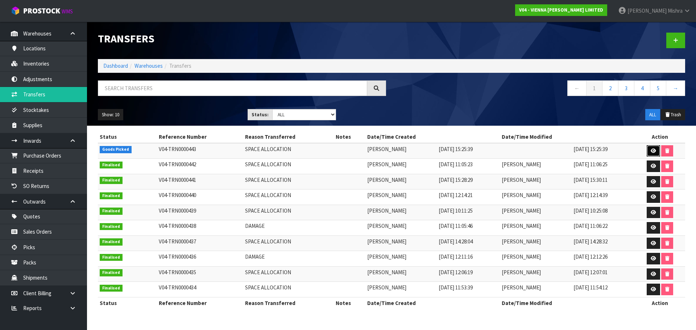
click at [341, 142] on icon at bounding box center [653, 151] width 5 height 5
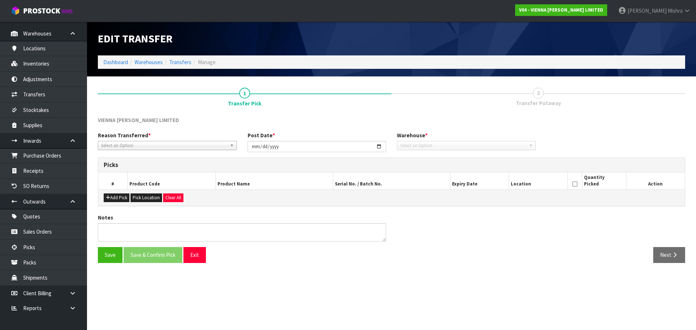
type input "[DATE]"
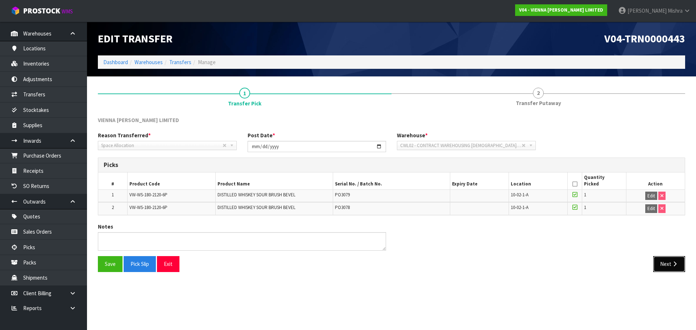
click at [341, 142] on icon "button" at bounding box center [674, 263] width 7 height 5
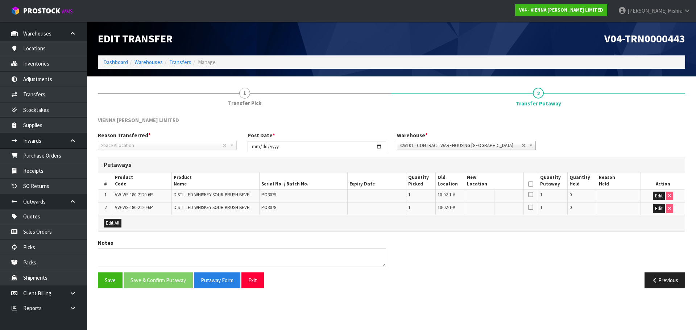
click at [341, 142] on span "CWL01 - CONTRACT WAREHOUSING ALLENS ROAD" at bounding box center [460, 145] width 121 height 9
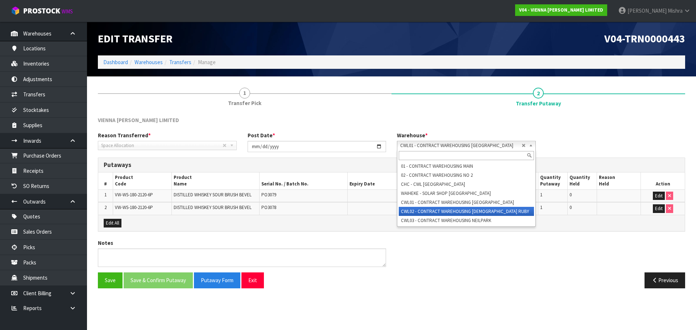
click at [341, 142] on li "CWL02 - CONTRACT WAREHOUSING LADY RUBY" at bounding box center [466, 211] width 135 height 9
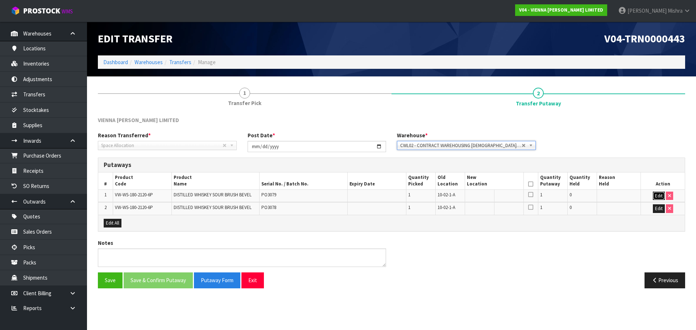
click at [341, 142] on button "Edit" at bounding box center [659, 196] width 12 height 9
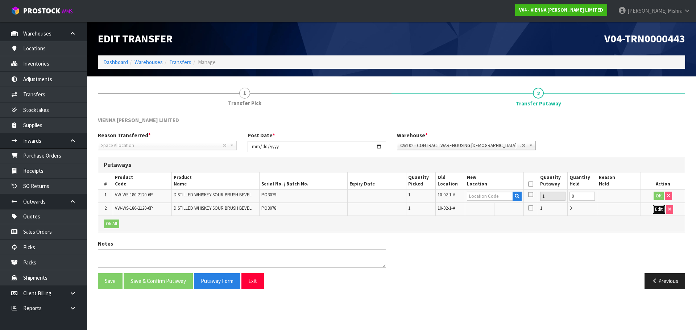
click at [341, 142] on button "Edit" at bounding box center [659, 209] width 12 height 9
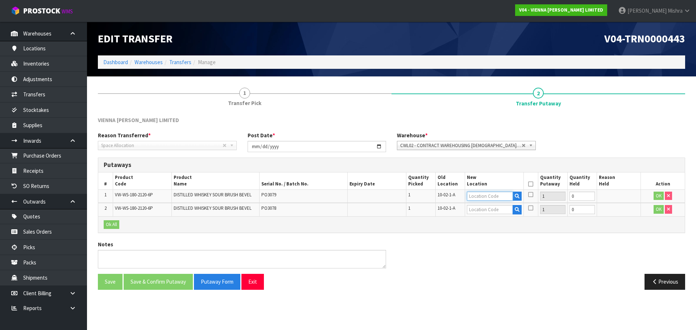
click at [341, 142] on input "text" at bounding box center [490, 196] width 46 height 9
type input "07-03-2"
click at [341, 142] on strong "07-03-2" at bounding box center [483, 208] width 19 height 7
type input "07-03-2-A"
click at [341, 142] on input "text" at bounding box center [490, 209] width 46 height 9
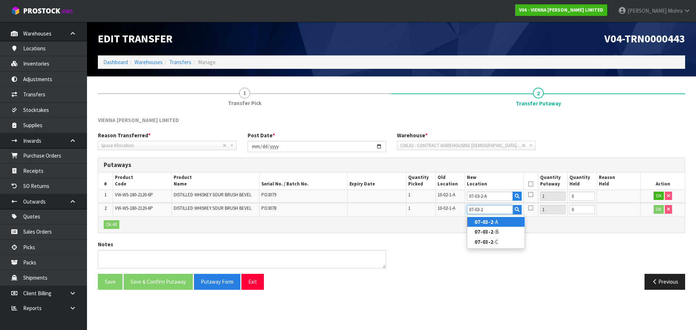
type input "07-03-2"
click at [341, 142] on strong "07-03-2" at bounding box center [483, 222] width 19 height 7
type input "07-03-2-A"
click at [112, 142] on button "Ok All" at bounding box center [112, 224] width 16 height 9
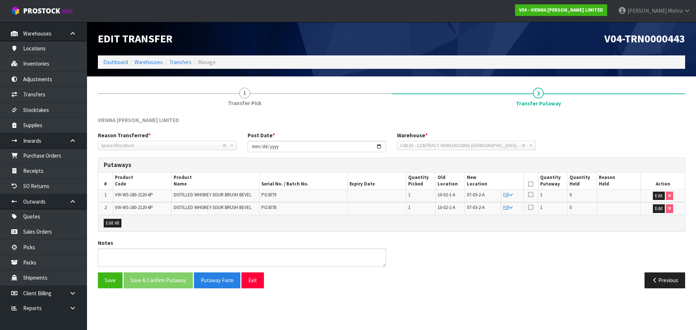
click at [341, 142] on icon at bounding box center [530, 184] width 5 height 0
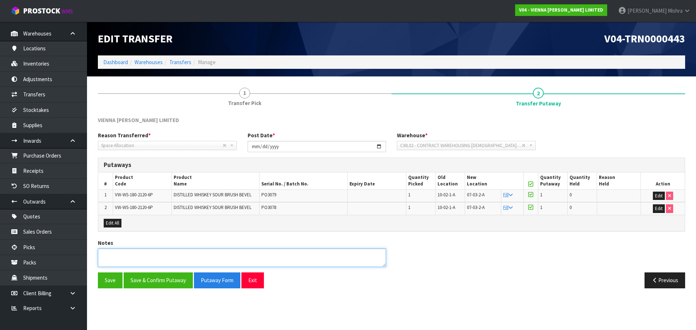
click at [151, 142] on textarea at bounding box center [242, 258] width 288 height 18
type textarea "TRANSFERED DUE TO SPACE ALLOCATION"
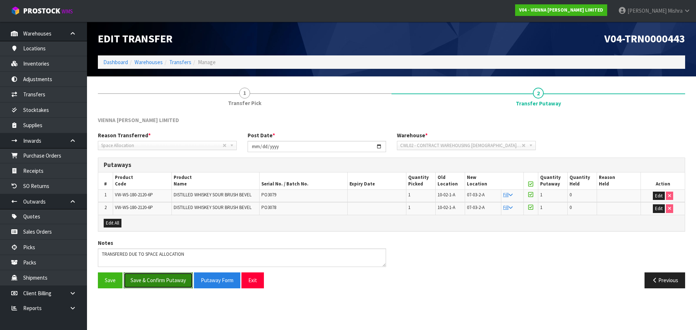
click at [154, 142] on button "Save & Confirm Putaway" at bounding box center [158, 281] width 69 height 16
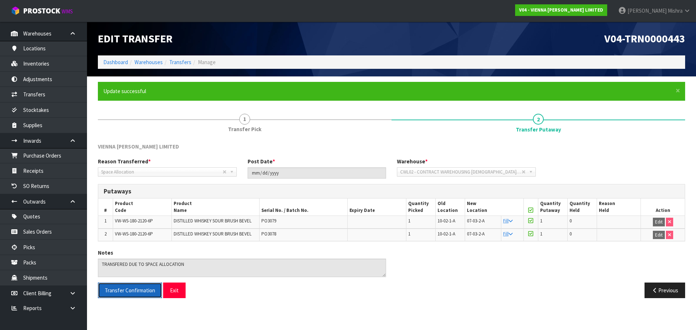
drag, startPoint x: 131, startPoint y: 294, endPoint x: 138, endPoint y: 291, distance: 7.3
click at [131, 142] on button "Transfer Confirmation" at bounding box center [130, 291] width 64 height 16
click at [112, 64] on link "Dashboard" at bounding box center [115, 62] width 25 height 7
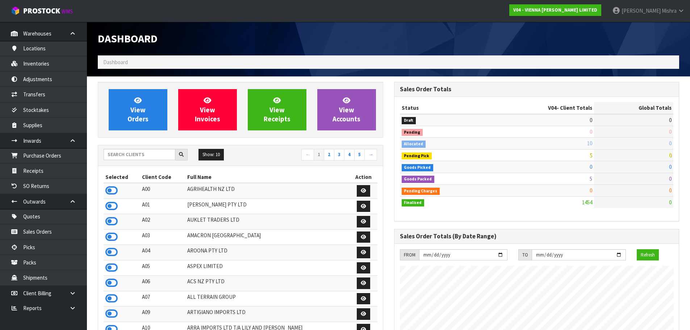
scroll to position [573, 296]
click at [151, 142] on input "text" at bounding box center [140, 154] width 72 height 11
type input "E04"
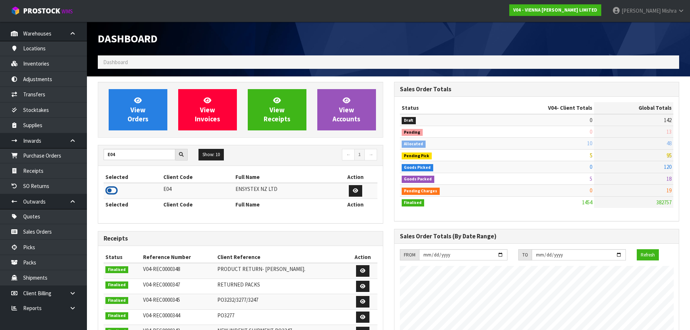
click at [109, 142] on icon at bounding box center [111, 190] width 12 height 11
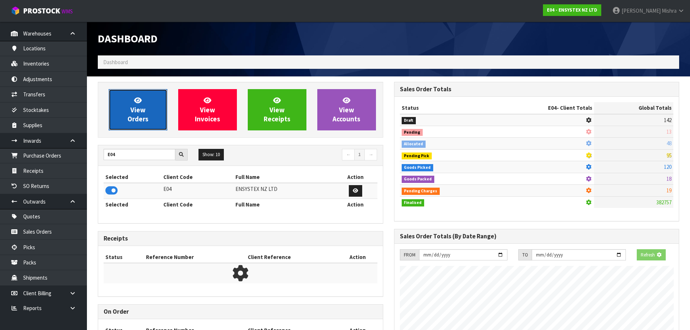
click at [137, 118] on span "View Orders" at bounding box center [138, 109] width 21 height 27
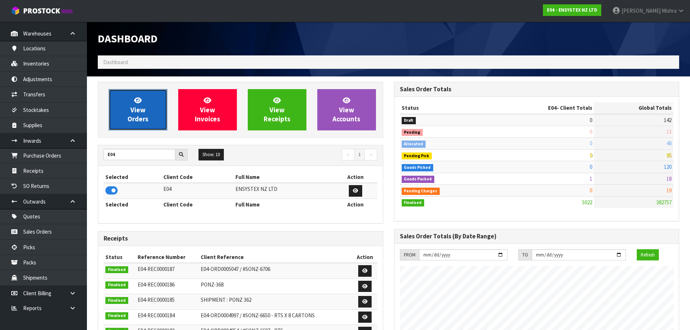
scroll to position [549, 296]
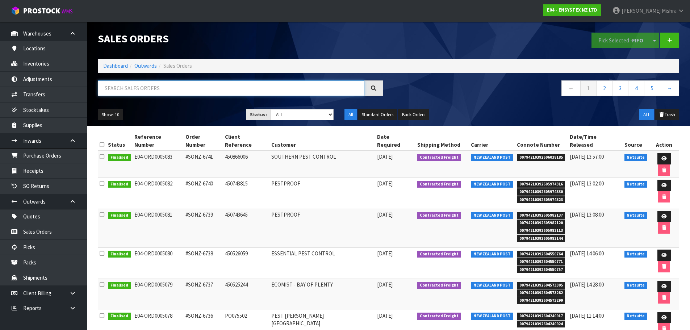
click at [212, 88] on input "text" at bounding box center [231, 88] width 267 height 16
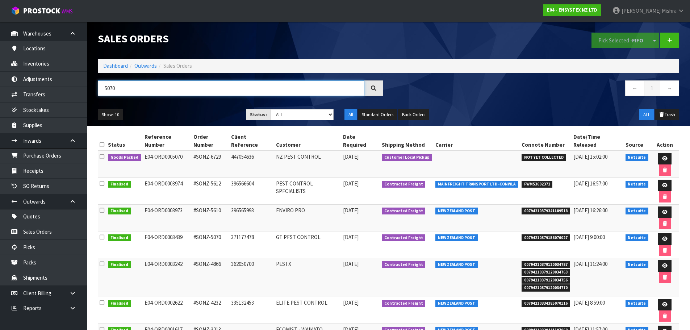
type input "5070"
drag, startPoint x: 168, startPoint y: 150, endPoint x: 677, endPoint y: 157, distance: 508.6
click at [341, 142] on tr "Goods Packed E04-ORD0005070 #SONZ-6729 447054636 NZ PEST CONTROL 19/09/2025 Cus…" at bounding box center [389, 164] width 582 height 27
